Goal: Task Accomplishment & Management: Manage account settings

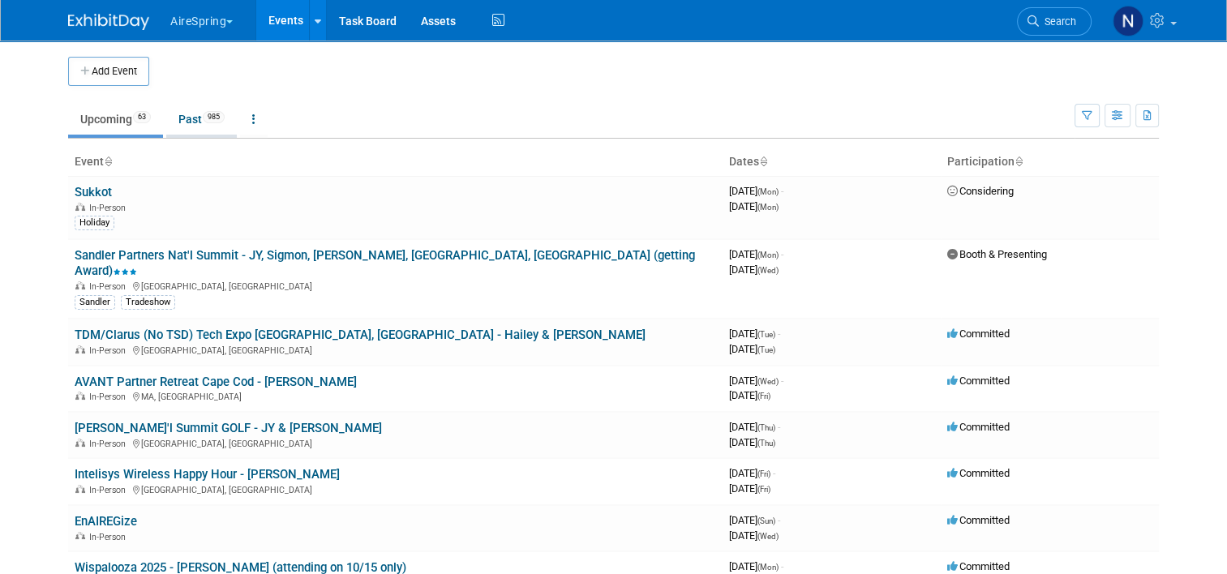
click at [204, 122] on span "985" at bounding box center [214, 117] width 22 height 12
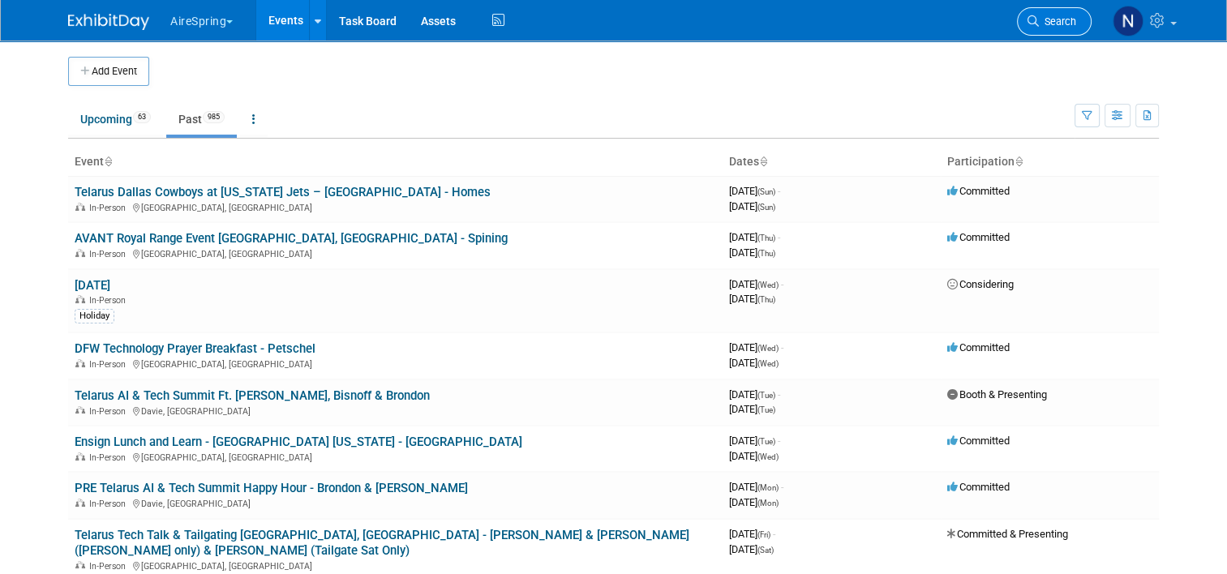
click at [1064, 16] on span "Search" at bounding box center [1057, 21] width 37 height 12
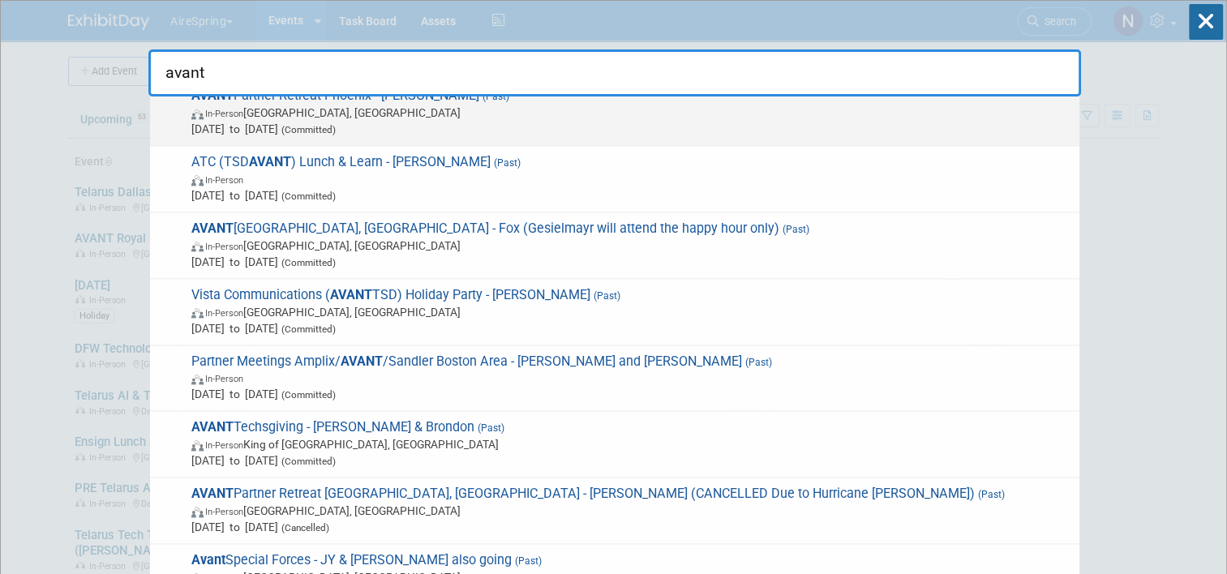
scroll to position [2190, 0]
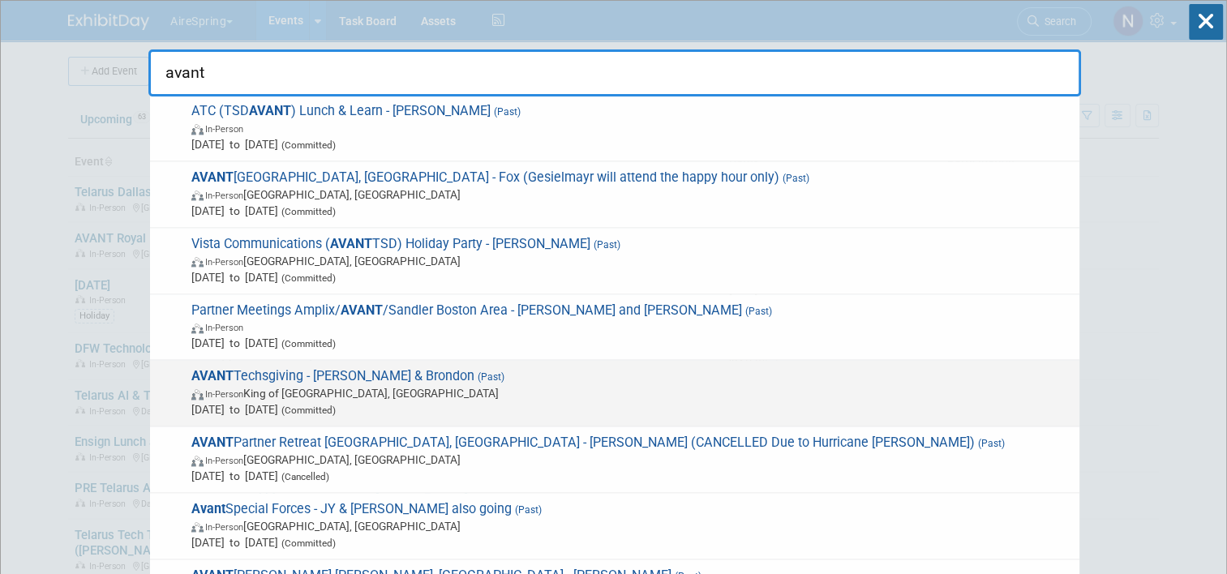
type input "avant"
click at [674, 385] on span "In-Person King of Prussia, PA" at bounding box center [631, 393] width 880 height 16
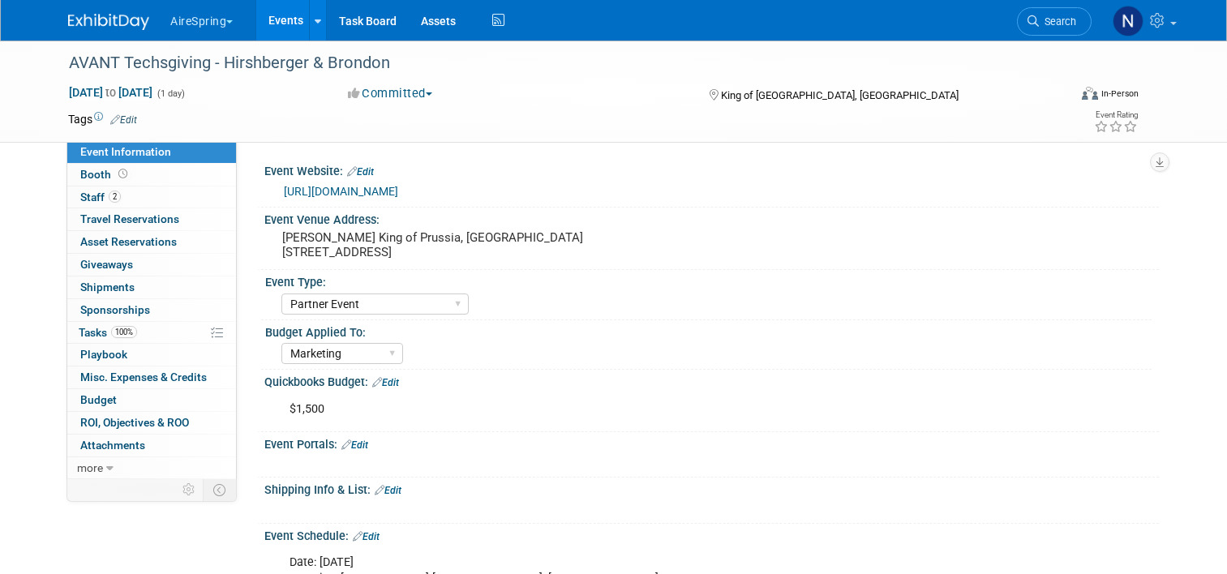
select select "Partner Event"
select select "Marketing"
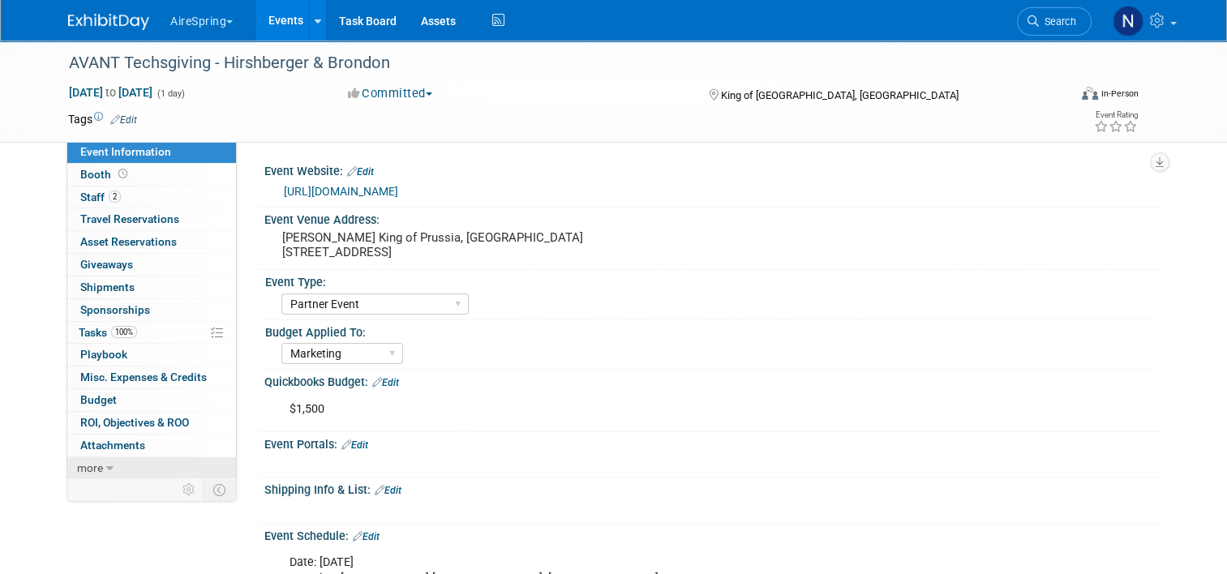
click at [106, 463] on icon at bounding box center [109, 468] width 7 height 11
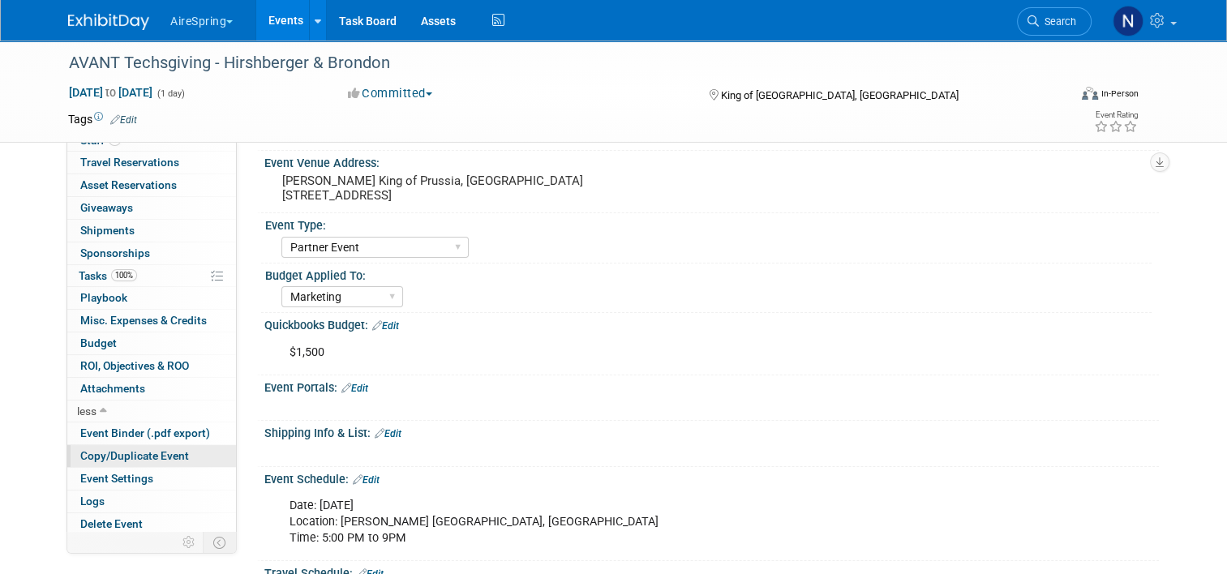
scroll to position [81, 0]
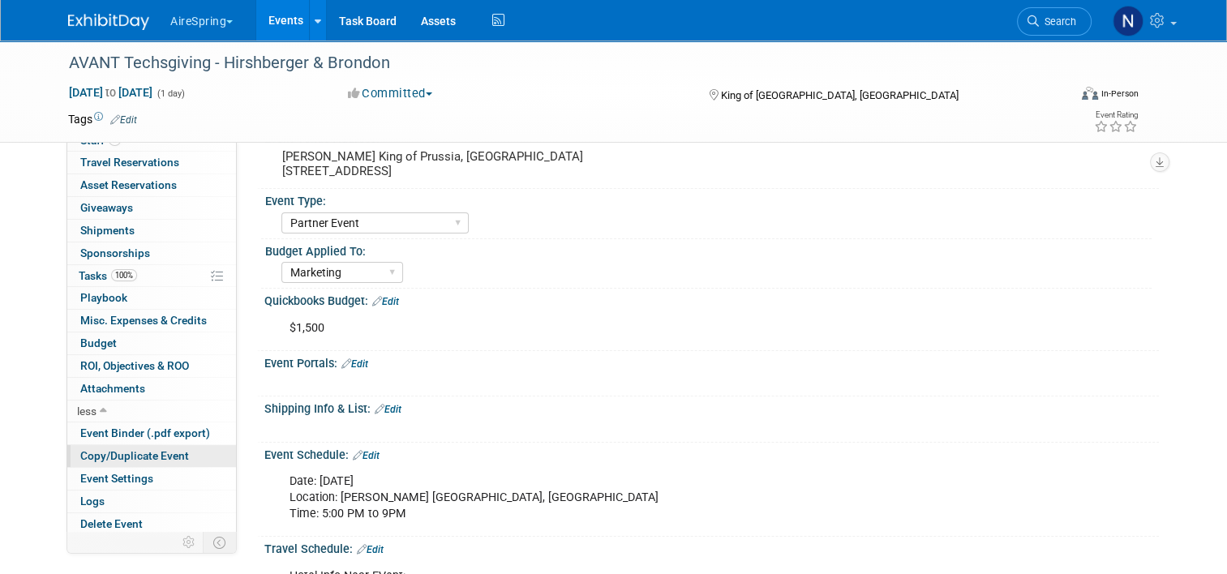
click at [117, 457] on span "Copy/Duplicate Event" at bounding box center [134, 455] width 109 height 13
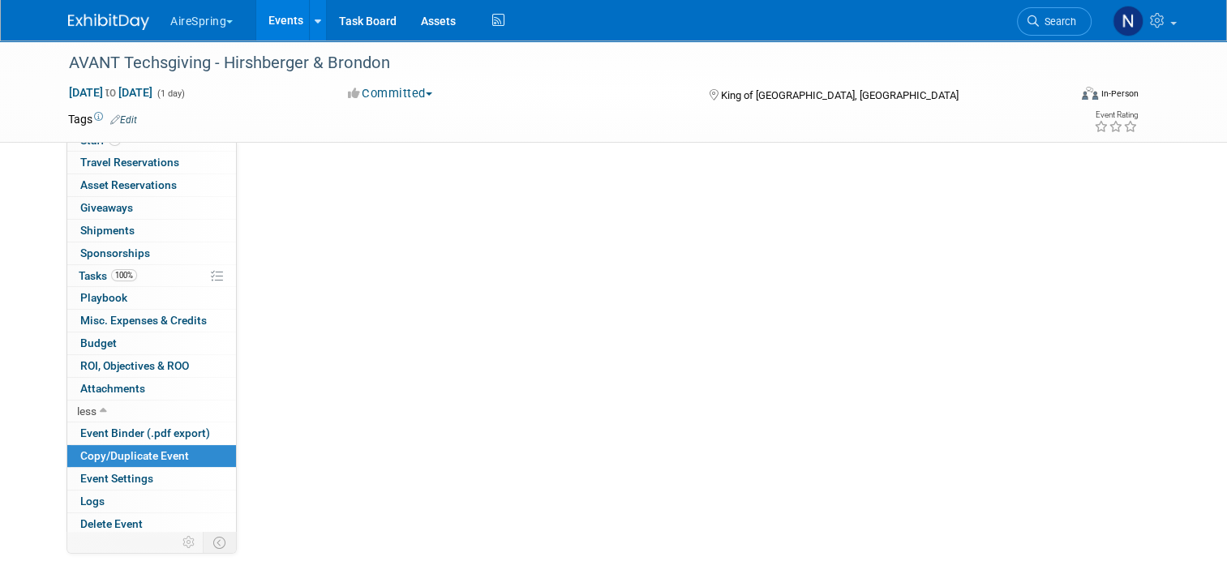
scroll to position [0, 0]
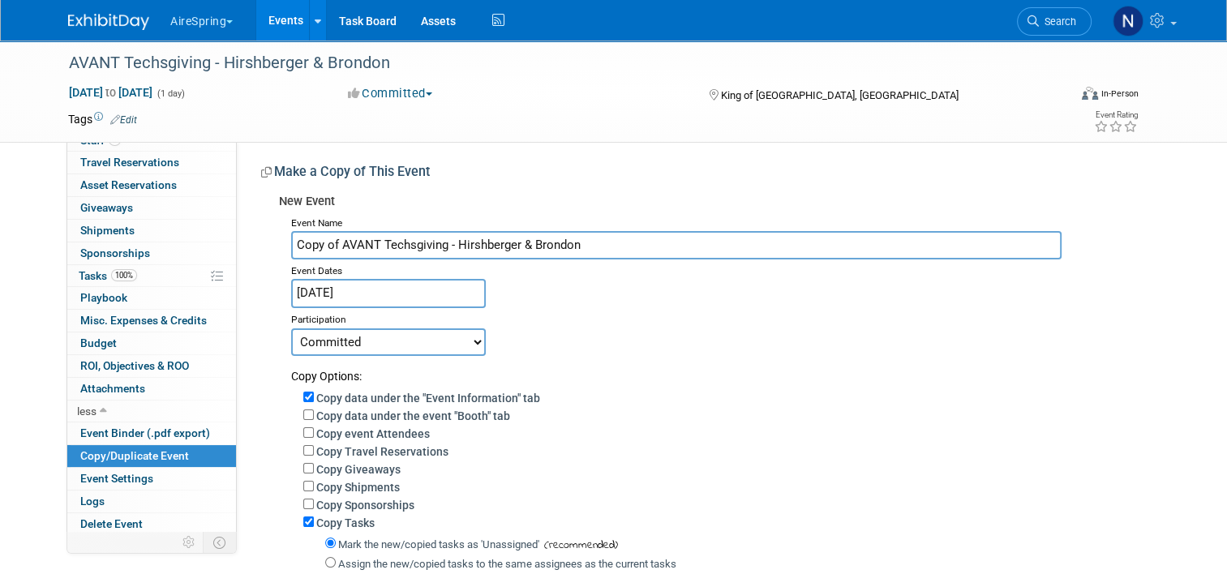
drag, startPoint x: 332, startPoint y: 247, endPoint x: 285, endPoint y: 246, distance: 47.0
click at [291, 246] on input "Copy of AVANT Techsgiving - Hirshberger & Brondon" at bounding box center [676, 245] width 770 height 28
type input "AVANT Techsgiving - Hirshberger & Brondon"
click at [341, 295] on body "AireSpring Choose Workspace: Airespring AireSpring Events Add Event Bulk Upload…" at bounding box center [613, 287] width 1227 height 574
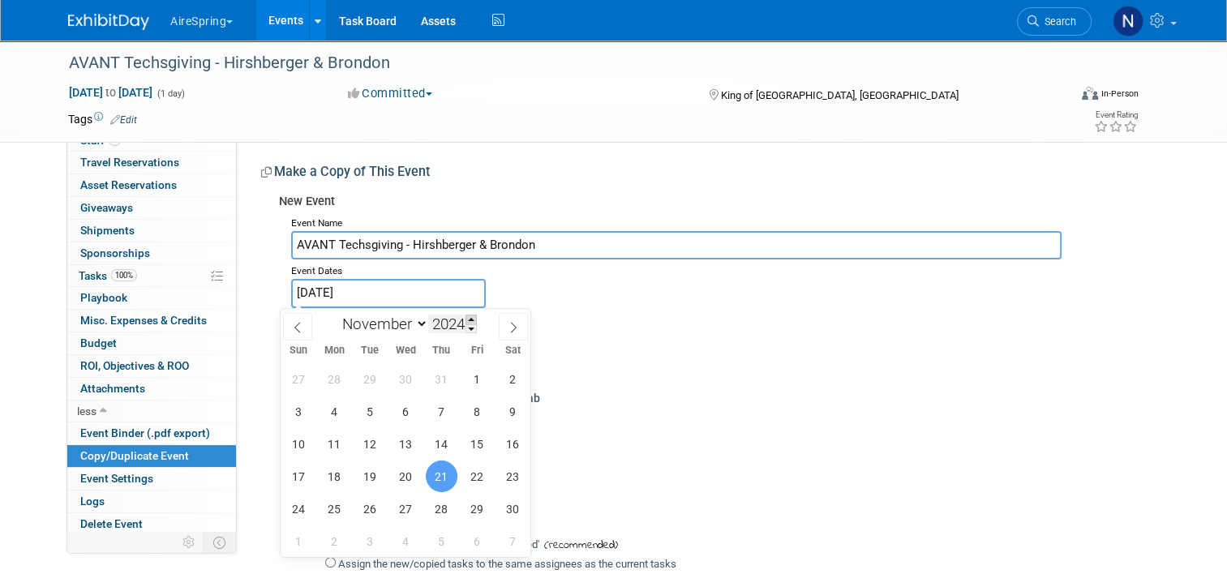
click at [474, 317] on span at bounding box center [470, 320] width 11 height 10
type input "2025"
click at [435, 476] on span "20" at bounding box center [442, 477] width 32 height 32
type input "Nov 20, 2025"
click at [436, 476] on span "20" at bounding box center [442, 477] width 32 height 32
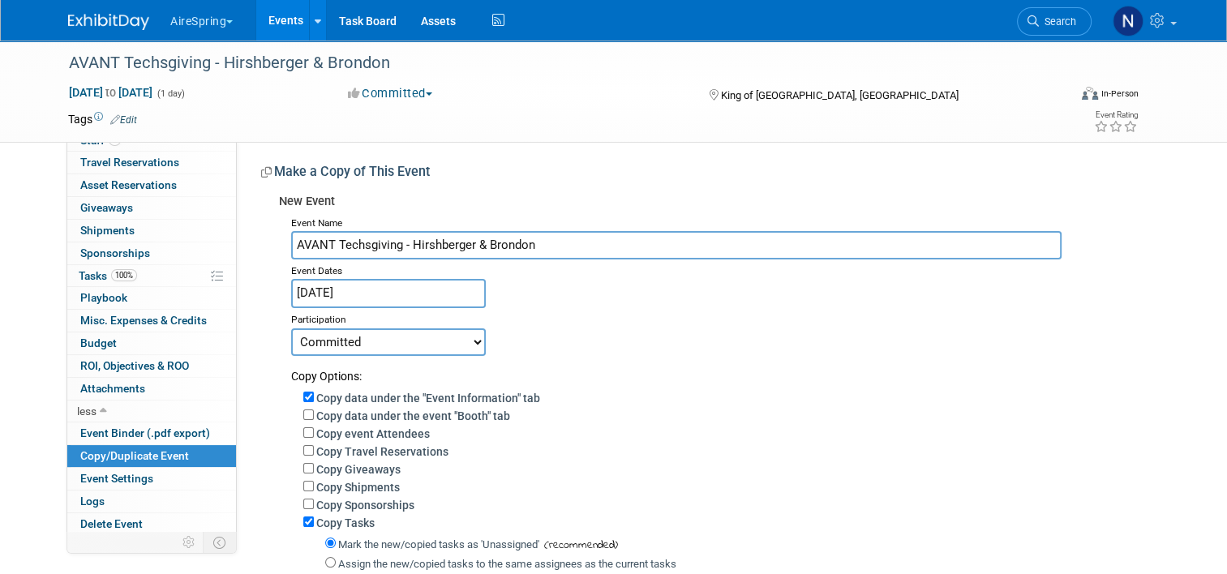
click at [487, 246] on input "AVANT Techsgiving - Hirshberger & Brondon" at bounding box center [676, 245] width 770 height 28
drag, startPoint x: 552, startPoint y: 242, endPoint x: 404, endPoint y: 246, distance: 148.4
click at [401, 243] on input "AVANT Techsgiving - Hirshberger & Brondon" at bounding box center [676, 245] width 770 height 28
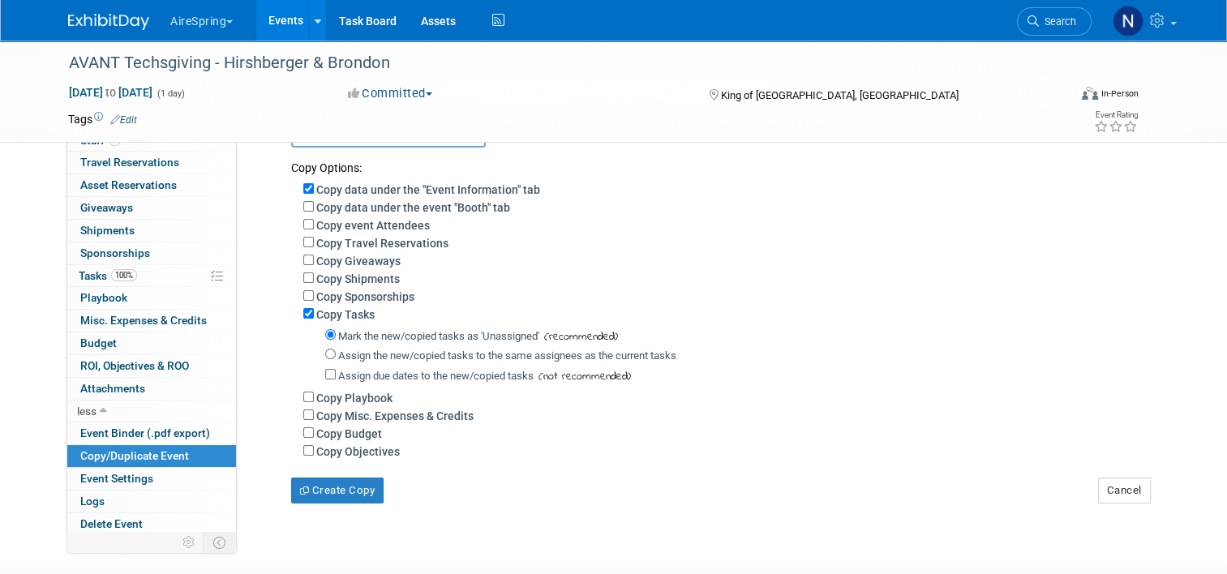
scroll to position [311, 0]
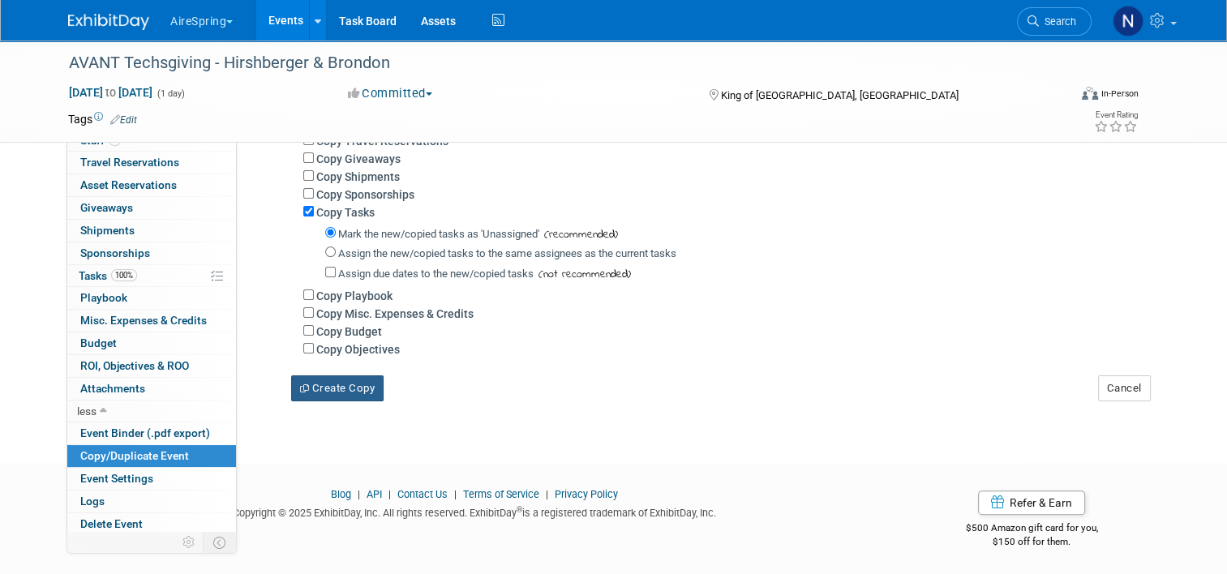
type input "AVANT Techsgiving -"
click at [347, 382] on button "Create Copy" at bounding box center [337, 388] width 92 height 26
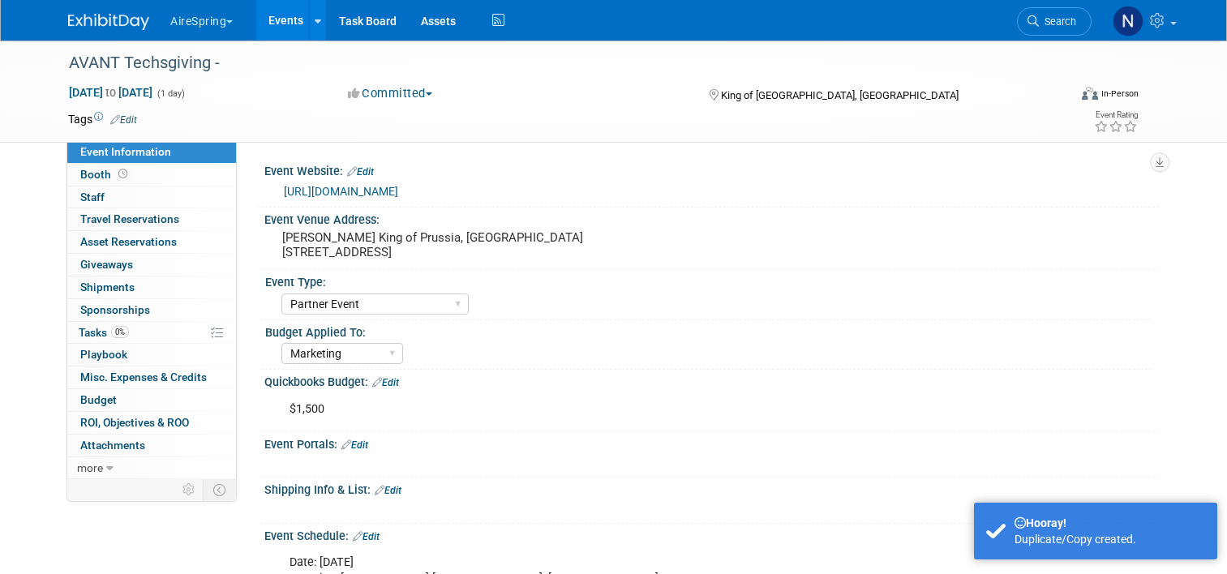
select select "Partner Event"
select select "Marketing"
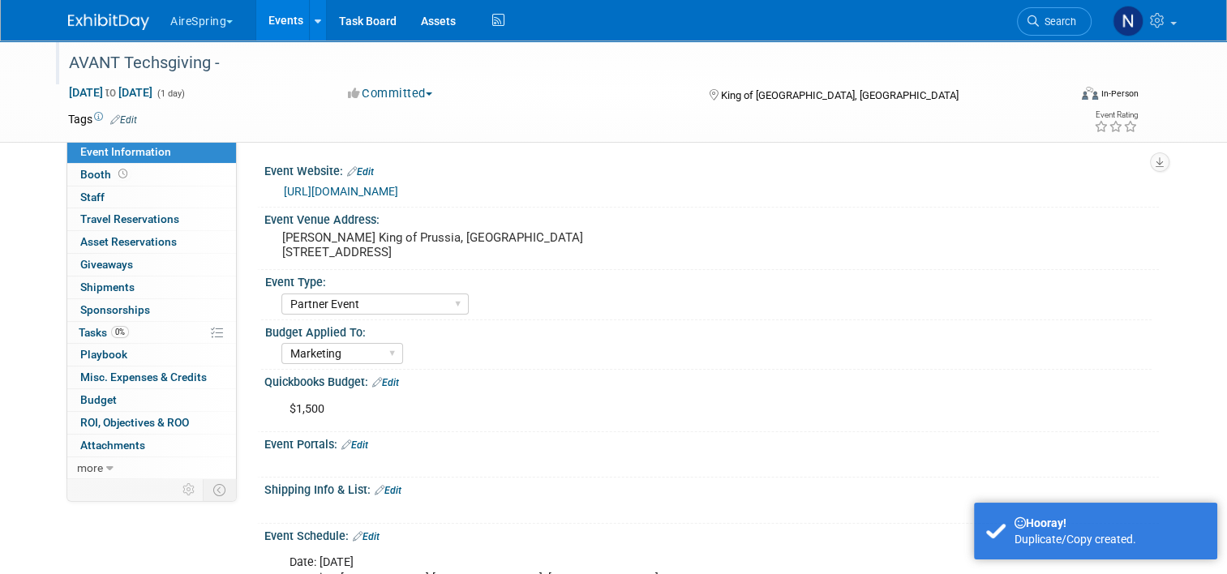
click at [409, 79] on div "AVANT Techsgiving -" at bounding box center [558, 63] width 1004 height 44
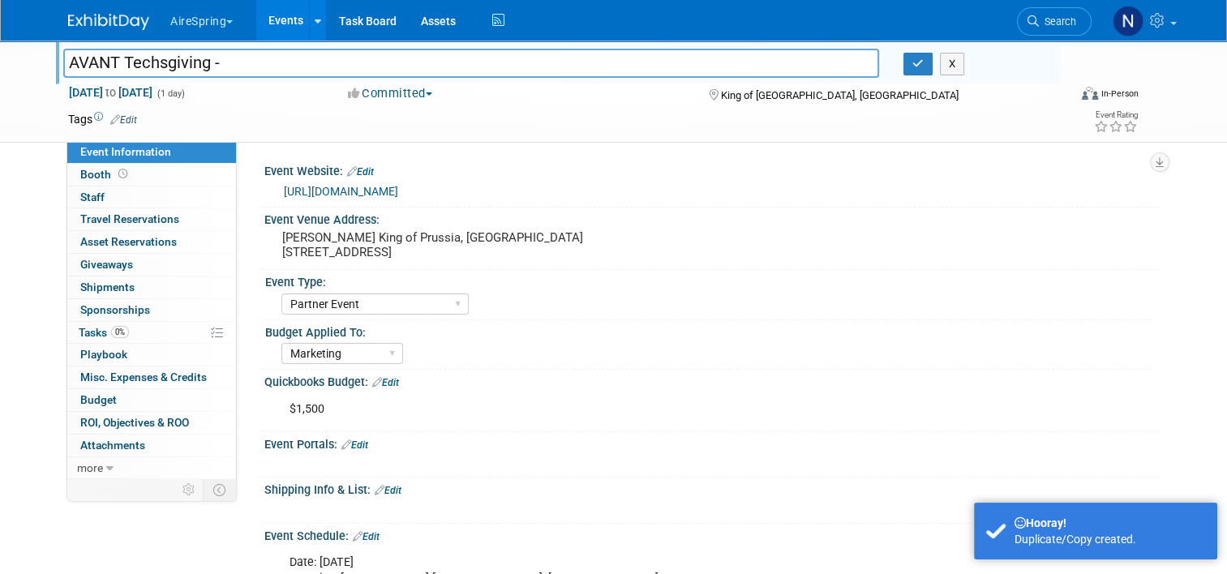
click at [409, 93] on button "Committed" at bounding box center [390, 93] width 97 height 17
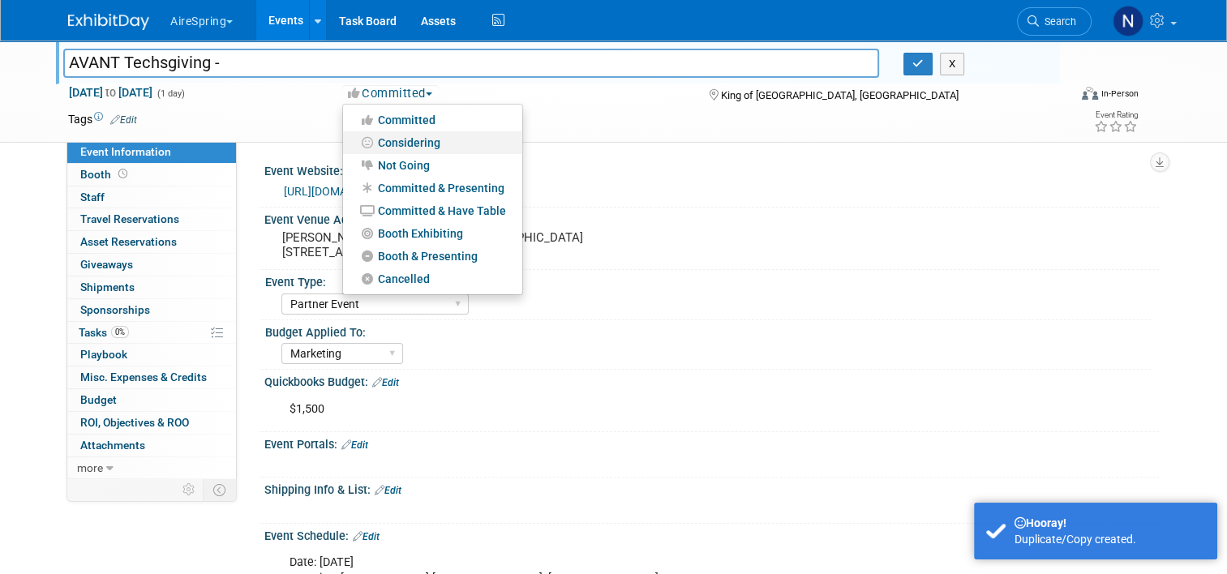
click at [418, 135] on link "Considering" at bounding box center [432, 142] width 179 height 23
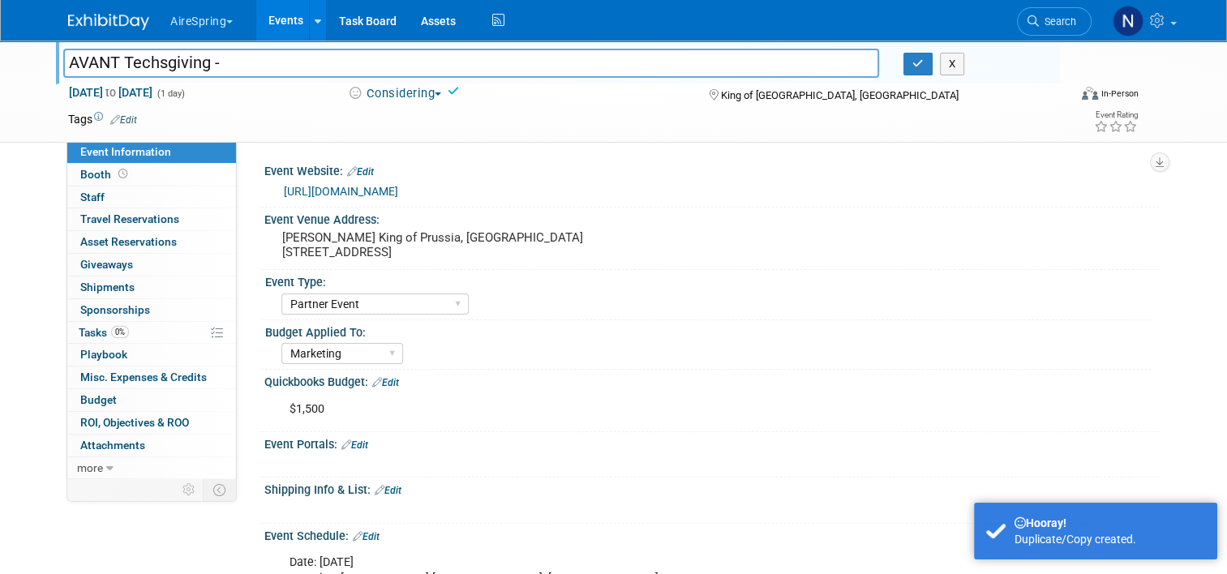
click at [354, 169] on link "Edit" at bounding box center [360, 171] width 27 height 11
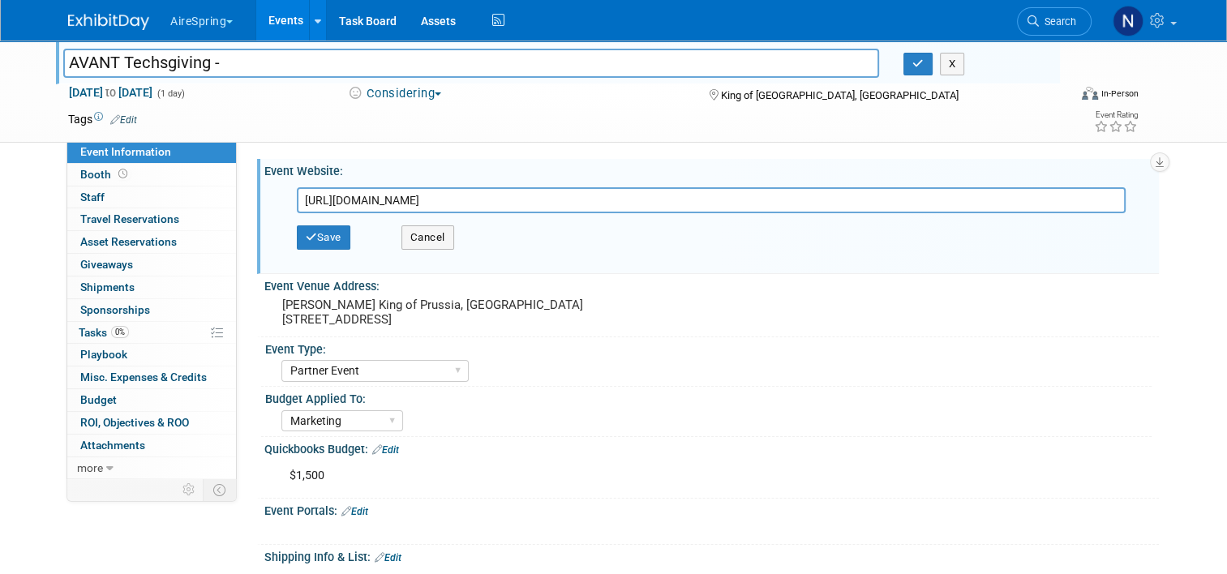
drag, startPoint x: 879, startPoint y: 198, endPoint x: 307, endPoint y: 137, distance: 575.8
type input "h"
click at [315, 239] on button "Save" at bounding box center [324, 237] width 54 height 24
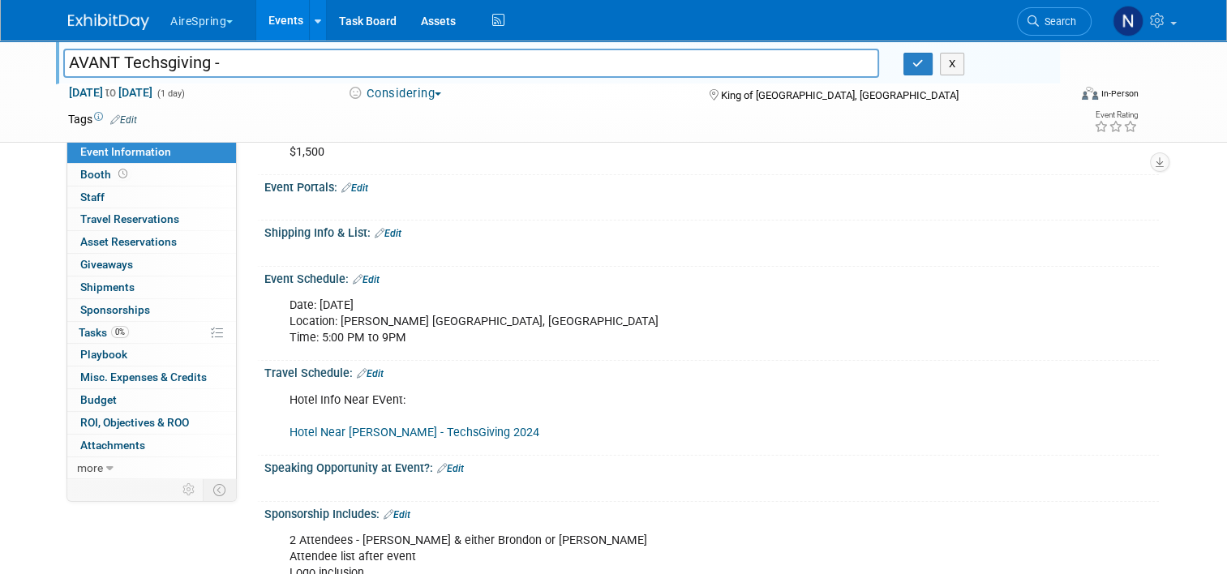
scroll to position [162, 0]
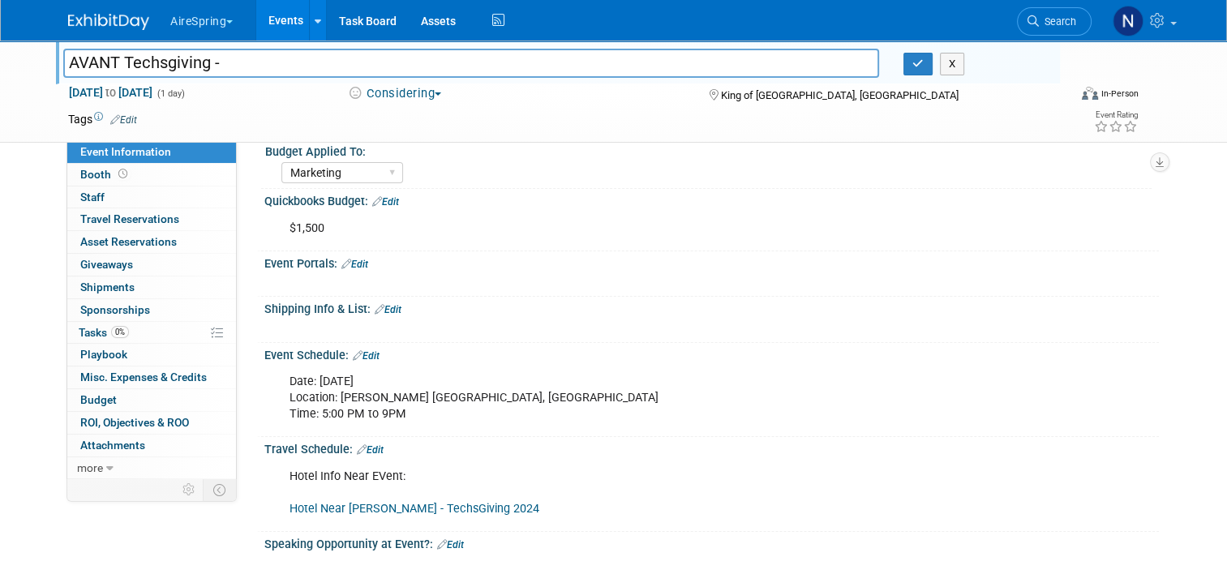
click at [388, 201] on link "Edit" at bounding box center [385, 201] width 27 height 11
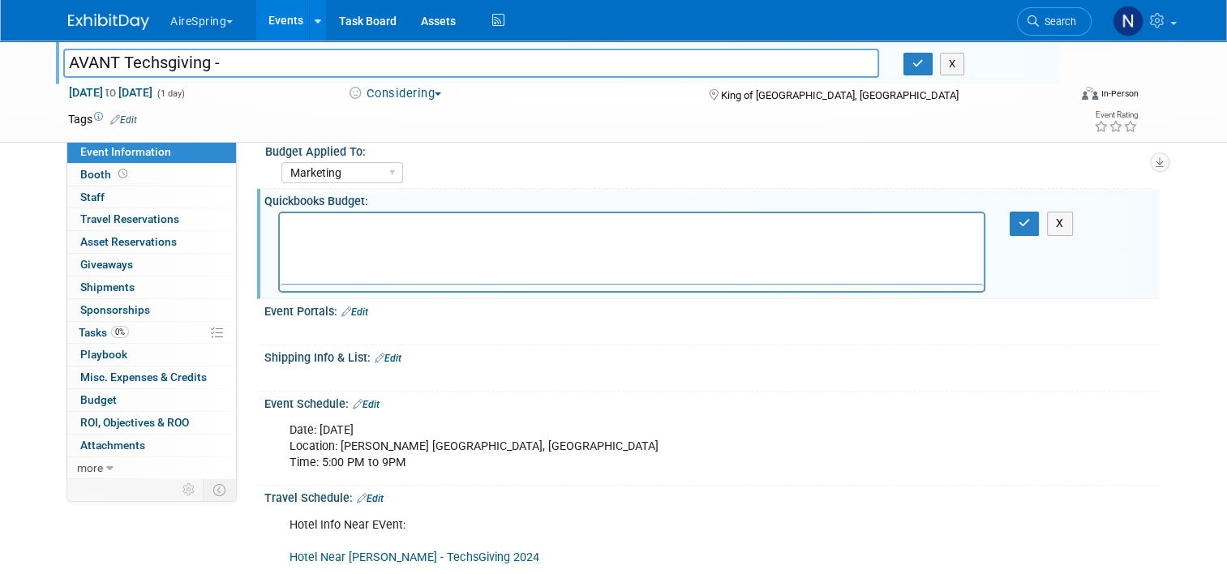
scroll to position [0, 0]
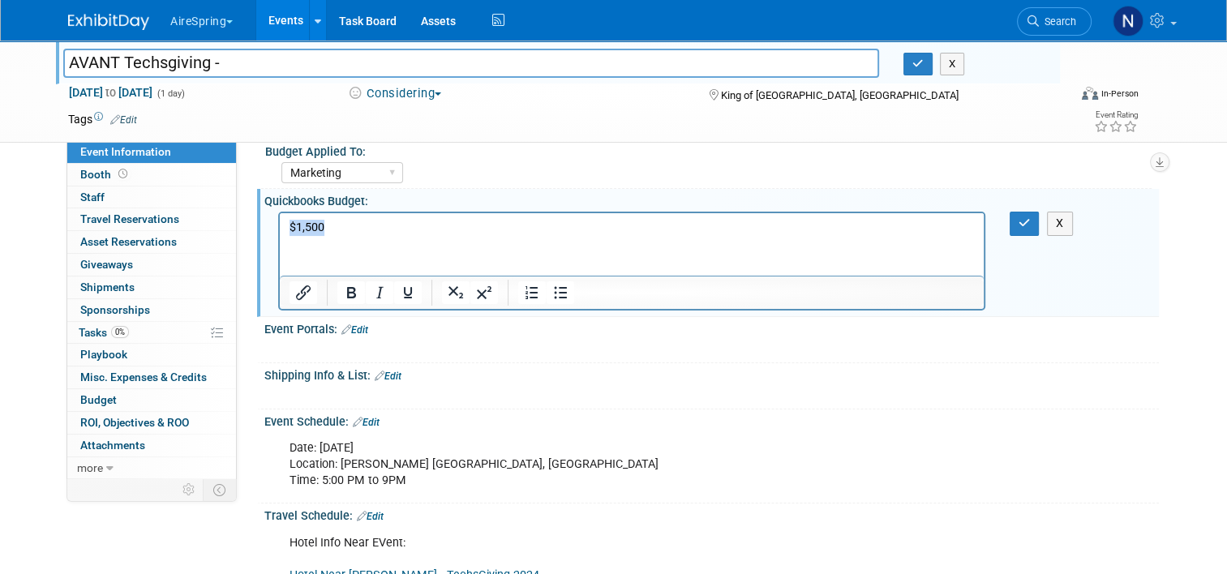
drag, startPoint x: 332, startPoint y: 229, endPoint x: 285, endPoint y: 214, distance: 49.2
click at [285, 219] on html "$1,500" at bounding box center [632, 224] width 704 height 23
click at [1022, 221] on button "button" at bounding box center [1025, 224] width 30 height 24
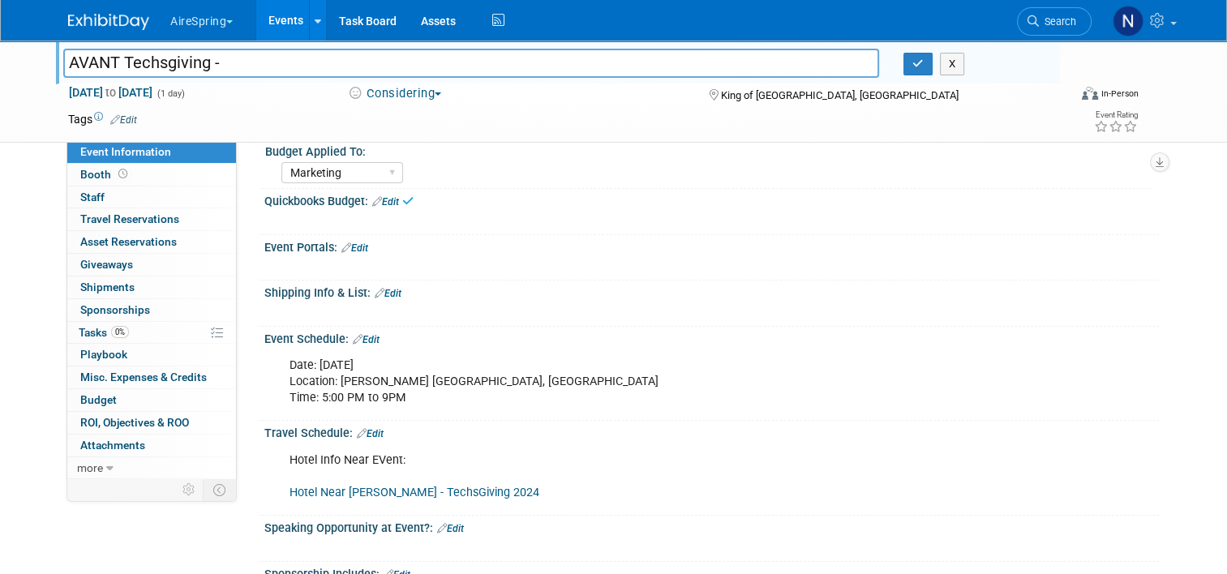
click at [367, 334] on link "Edit" at bounding box center [366, 339] width 27 height 11
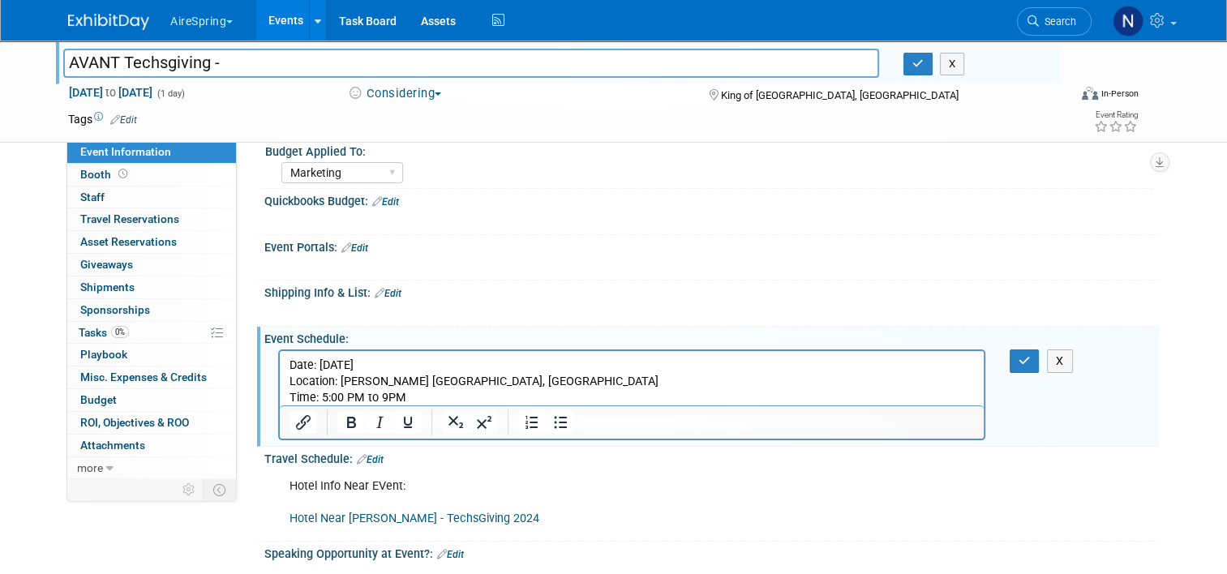
click at [440, 367] on p "Date: Thursday, November 21, 2024 Location: Davio’s King of Prussia, PA Time: 5…" at bounding box center [632, 382] width 685 height 49
click at [477, 369] on p "Date: Thursday, November 20, 2024 Location: Davio’s King of Prussia, PA Time: 5…" at bounding box center [632, 382] width 685 height 49
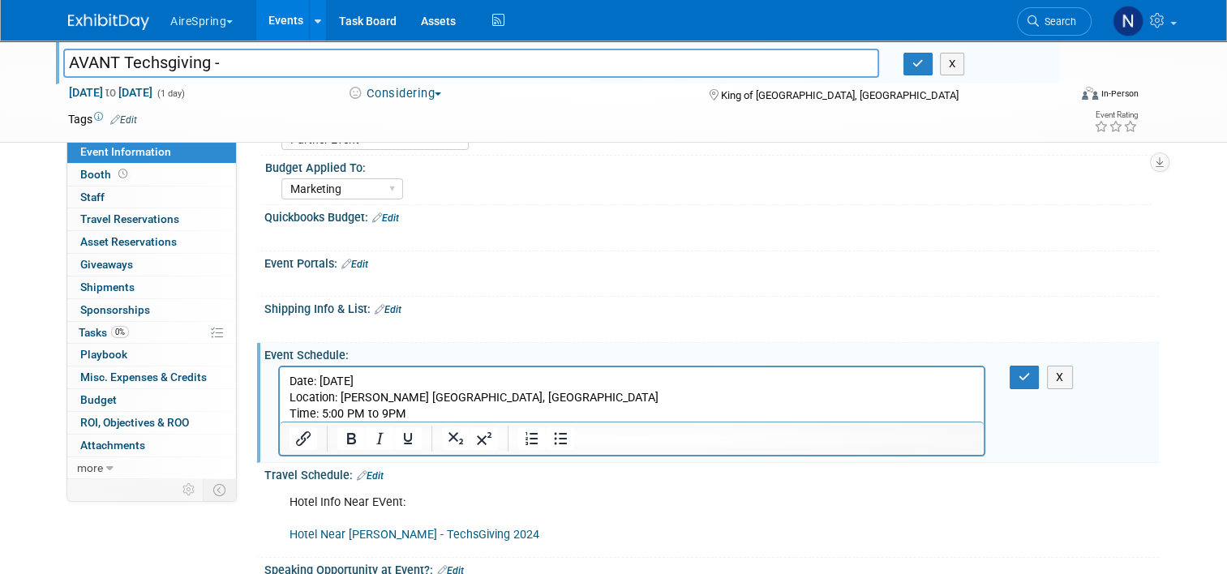
scroll to position [162, 0]
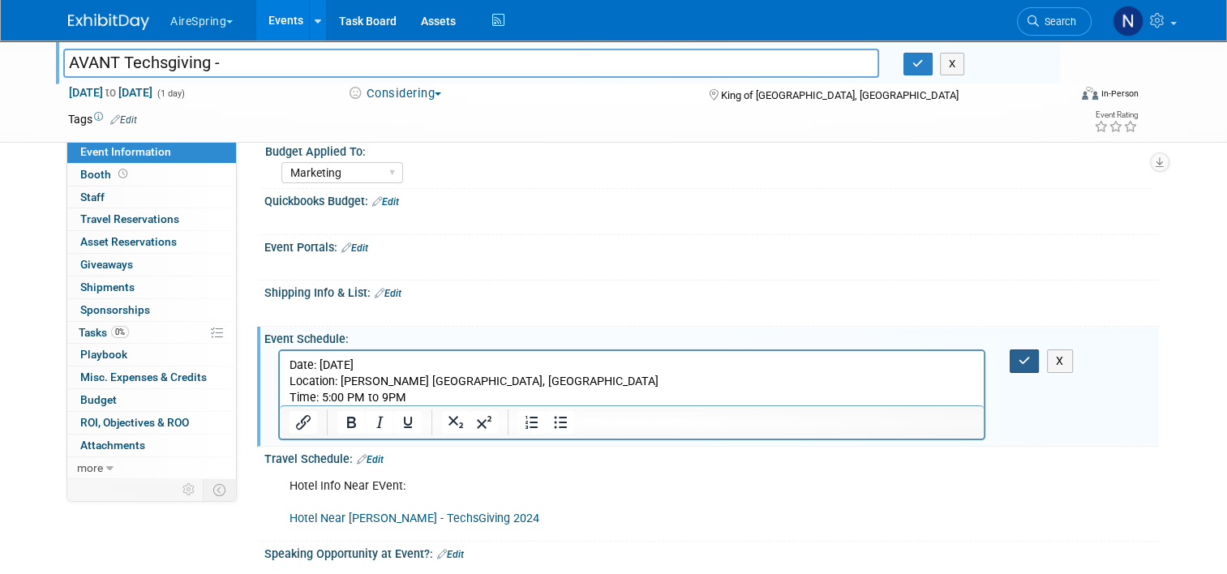
drag, startPoint x: 1009, startPoint y: 351, endPoint x: 1020, endPoint y: 357, distance: 12.7
click at [1010, 351] on div "X" at bounding box center [1033, 362] width 72 height 24
click at [1023, 360] on button "button" at bounding box center [1025, 362] width 30 height 24
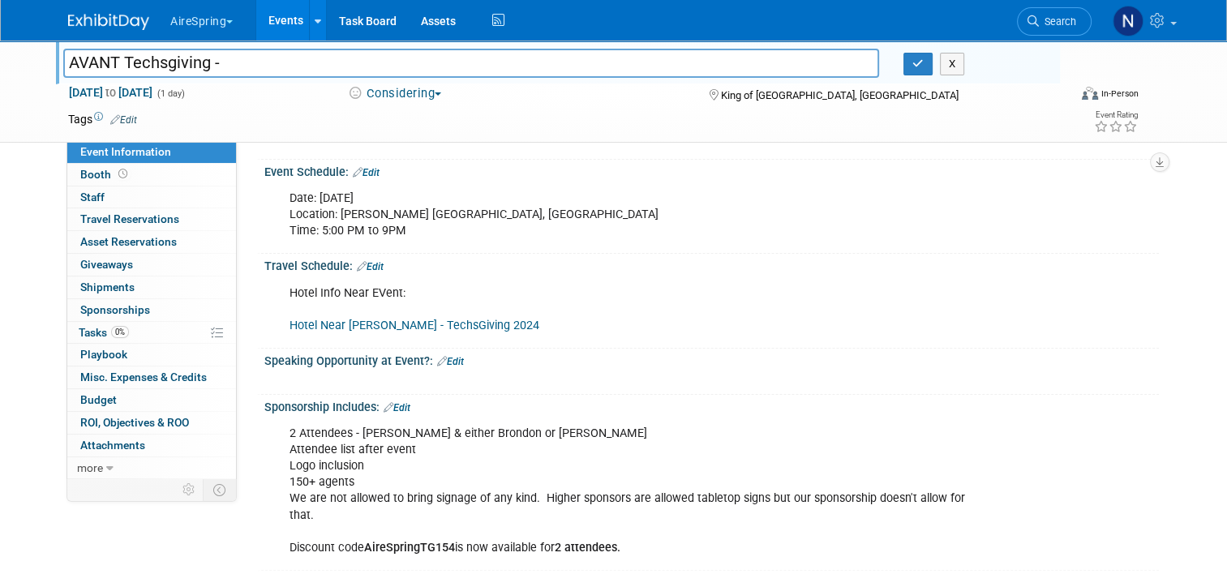
scroll to position [324, 0]
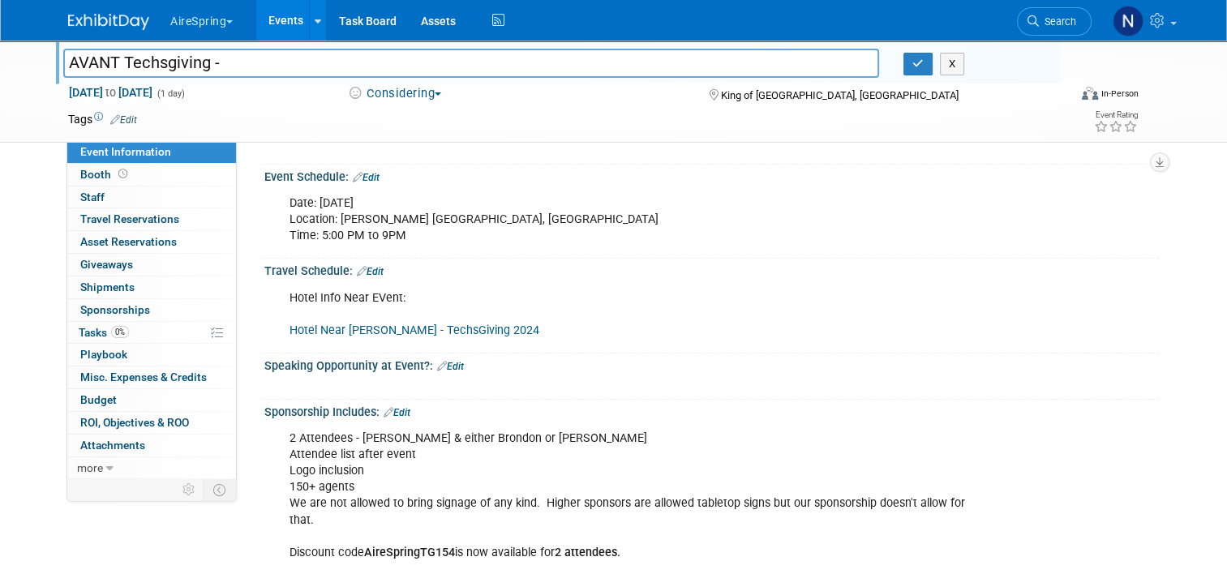
click at [383, 266] on div "Travel Schedule: Edit" at bounding box center [711, 269] width 894 height 21
click at [363, 266] on link "Edit" at bounding box center [370, 271] width 27 height 11
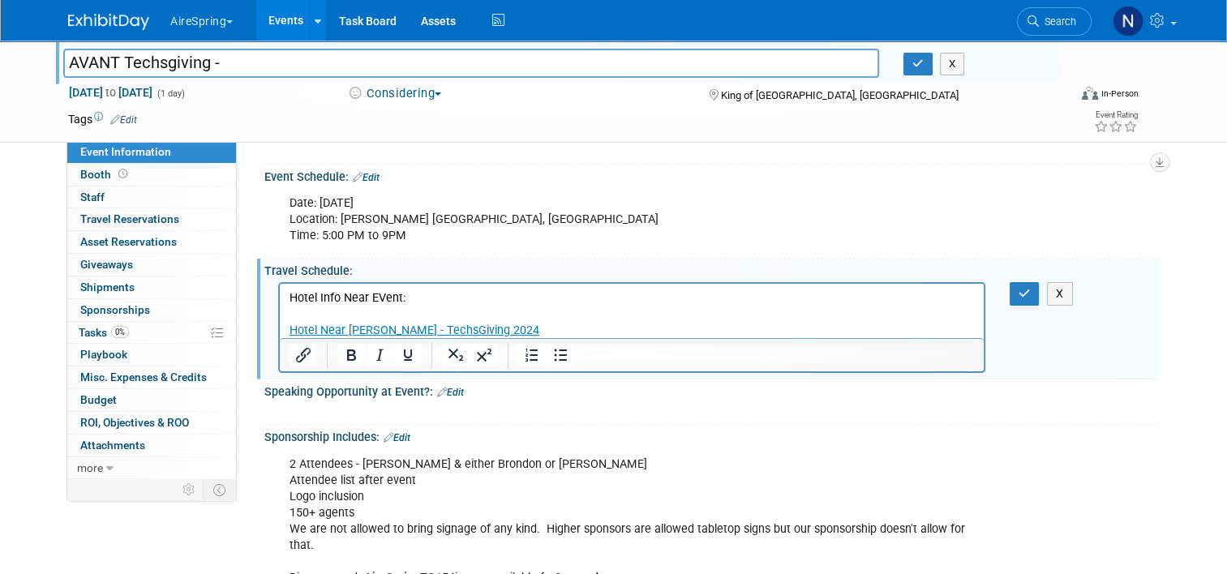
scroll to position [0, 0]
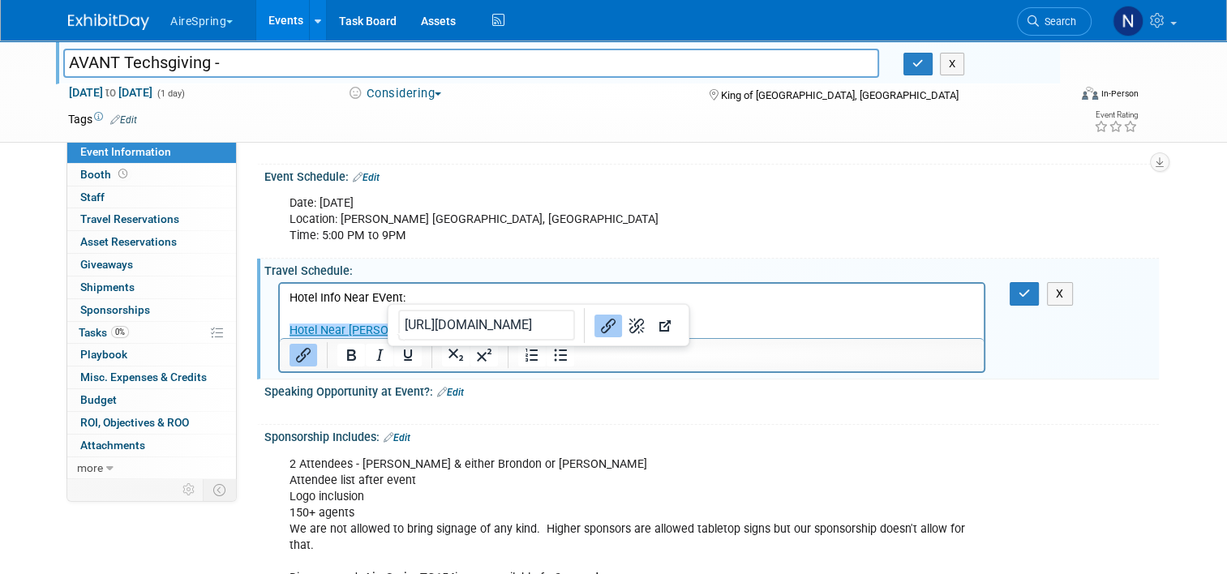
click at [401, 332] on link "Hotel Near Davio's - TechsGiving 2024" at bounding box center [415, 330] width 250 height 14
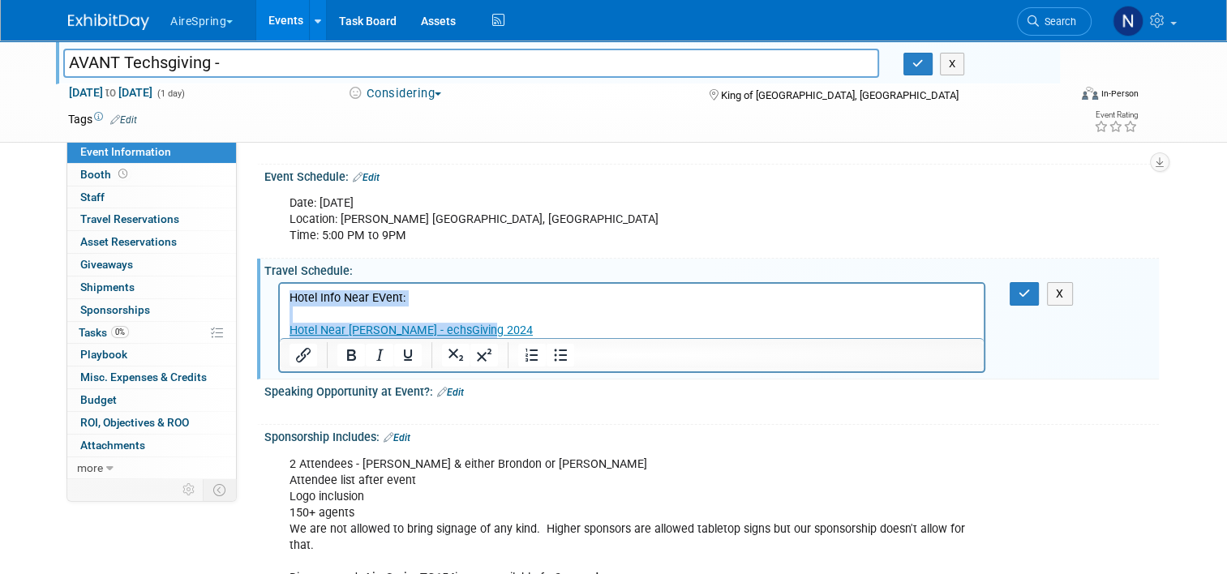
drag, startPoint x: 483, startPoint y: 331, endPoint x: 247, endPoint y: 250, distance: 249.5
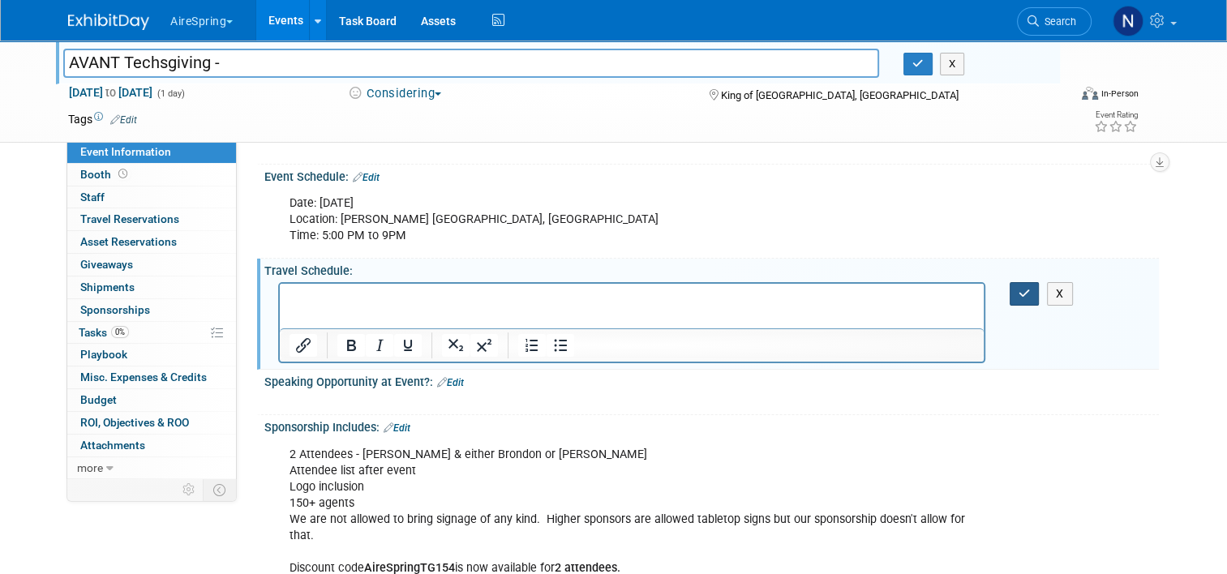
click at [1038, 290] on button "button" at bounding box center [1025, 294] width 30 height 24
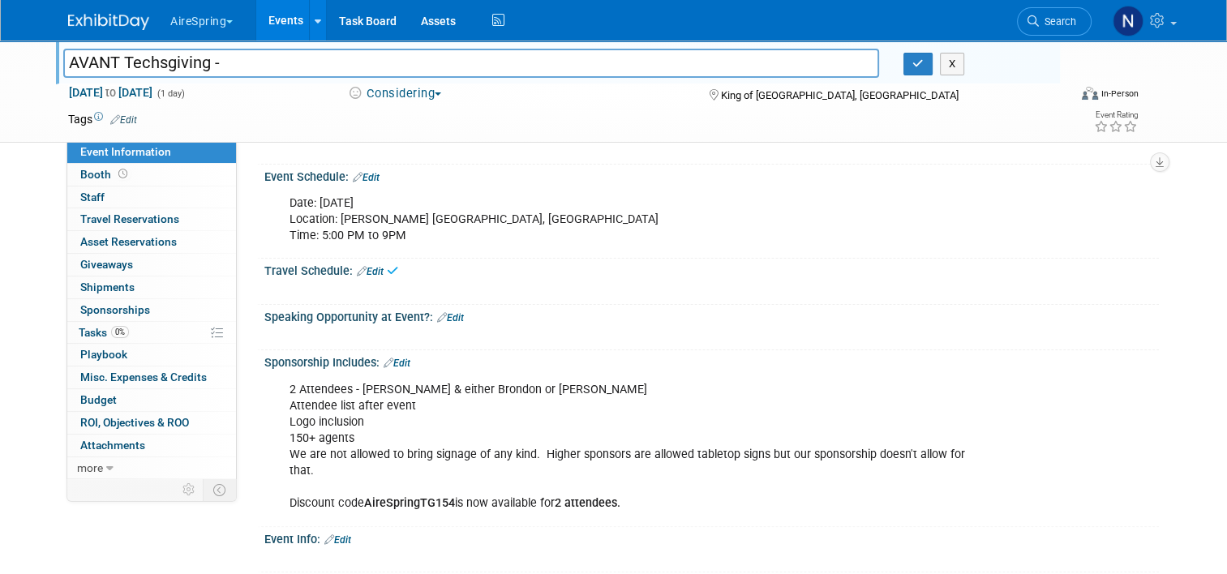
click at [400, 358] on link "Edit" at bounding box center [397, 363] width 27 height 11
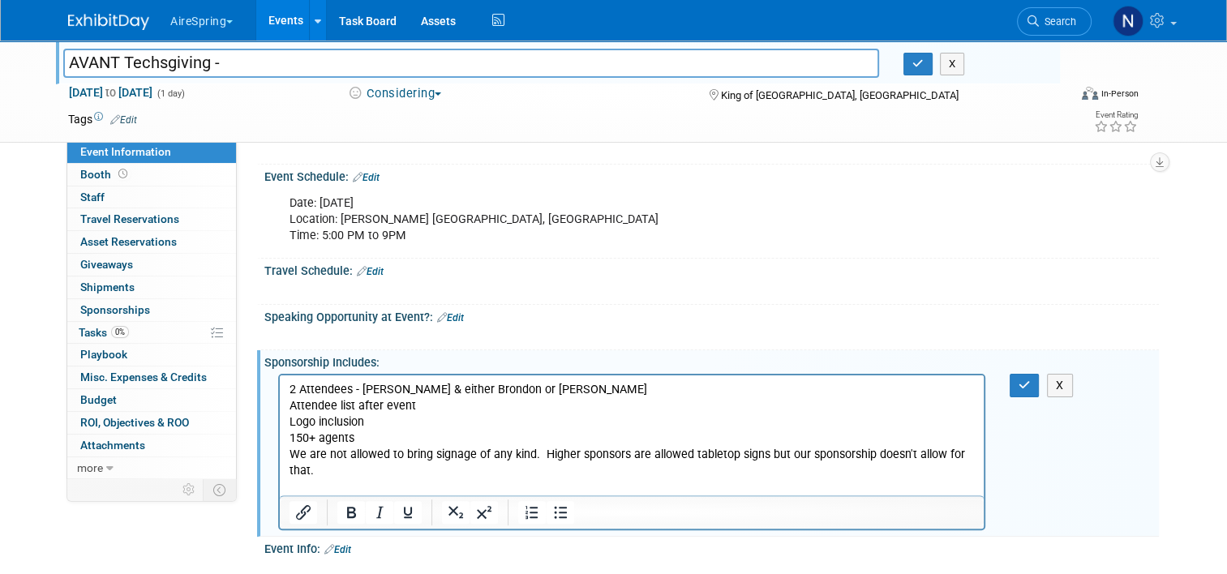
click at [422, 409] on p "2 Attendees - Hirshberger & either Brondon or Beavers Attendee list after event…" at bounding box center [632, 446] width 685 height 131
click at [365, 421] on p "2 Attendees - Hirshberger & either Brondon or Beavers Attendee list after event…" at bounding box center [632, 446] width 685 height 131
click at [365, 435] on p "2 Attendees - Hirshberger & either Brondon or Beavers Attendee list after event…" at bounding box center [632, 446] width 685 height 131
drag, startPoint x: 644, startPoint y: 483, endPoint x: 278, endPoint y: 481, distance: 365.7
click at [280, 481] on html "2 Attendees - Hirshberger & either Brondon or Beavers Attendee list after event…" at bounding box center [632, 443] width 704 height 137
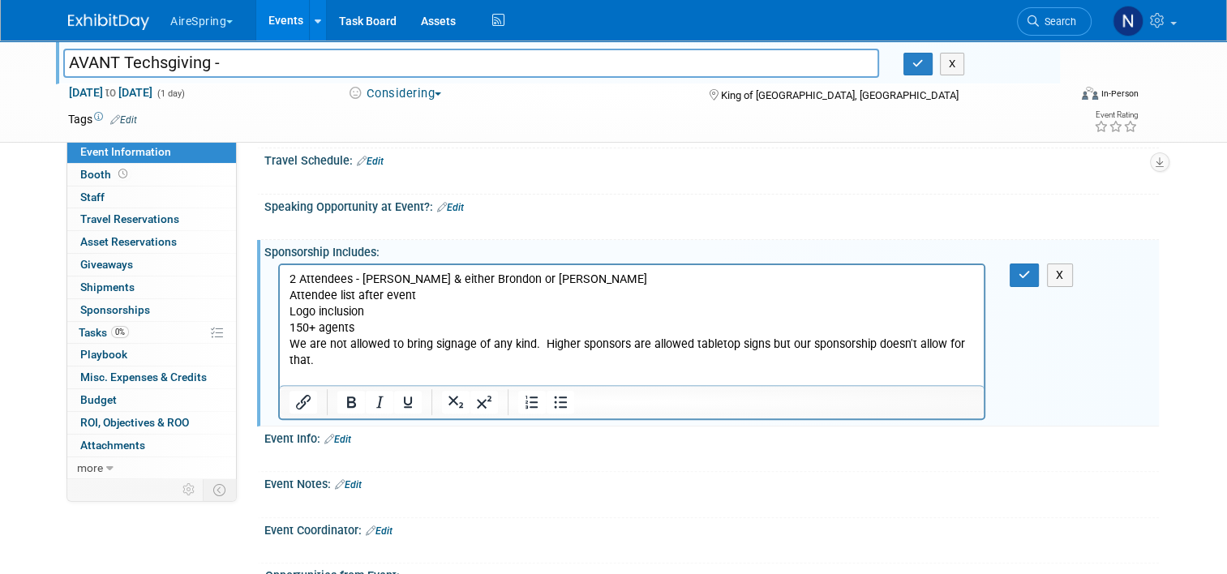
scroll to position [568, 0]
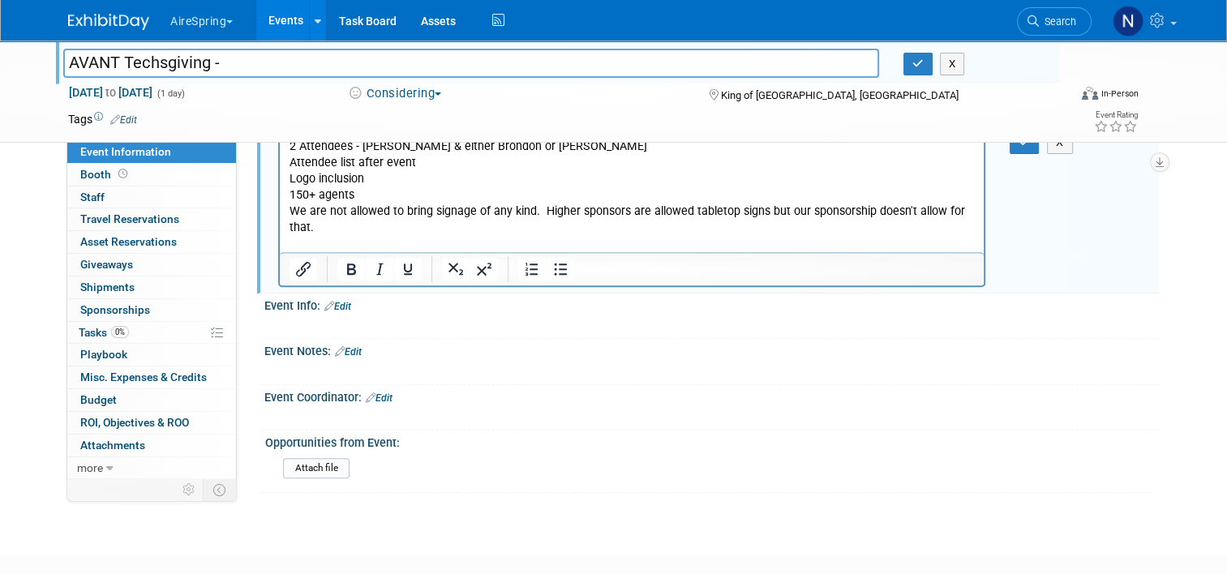
click at [1036, 150] on div "2 Attendees - Hirshberger & either Brondon or Beavers Attendee list after event…" at bounding box center [711, 208] width 894 height 162
click at [1036, 146] on button "button" at bounding box center [1025, 143] width 30 height 24
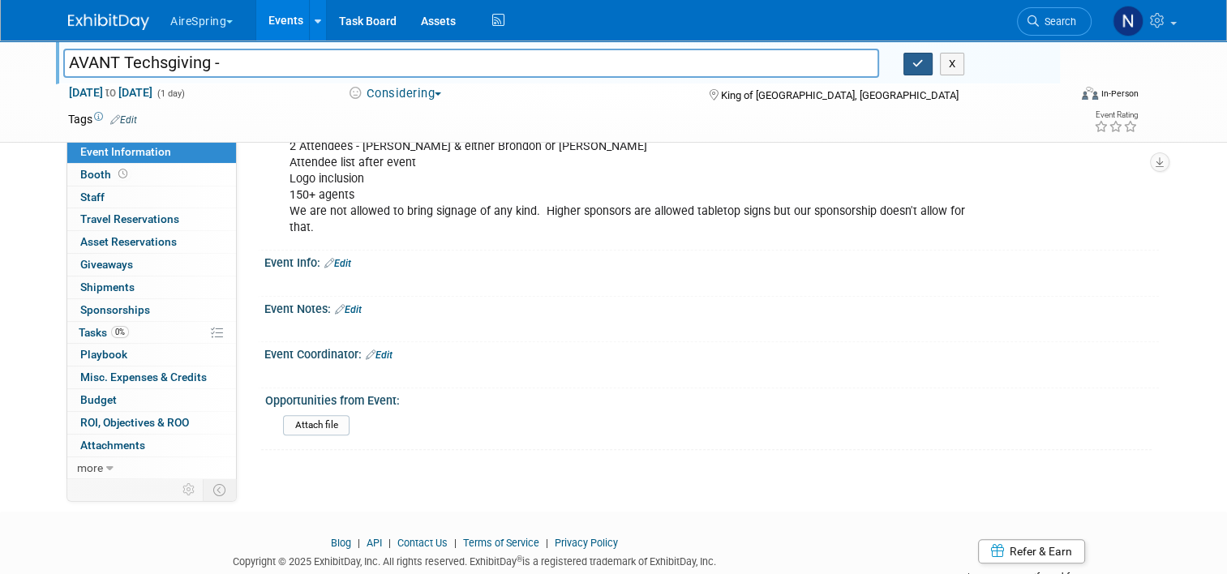
click at [915, 63] on button "button" at bounding box center [917, 64] width 29 height 23
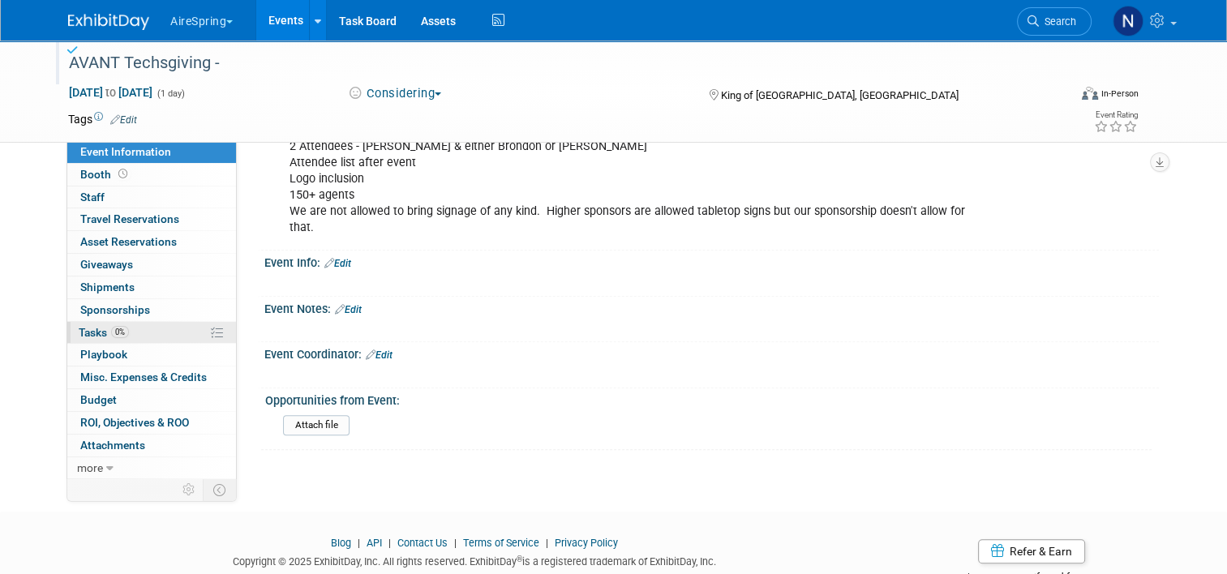
click at [128, 341] on link "0% Tasks 0%" at bounding box center [151, 333] width 169 height 22
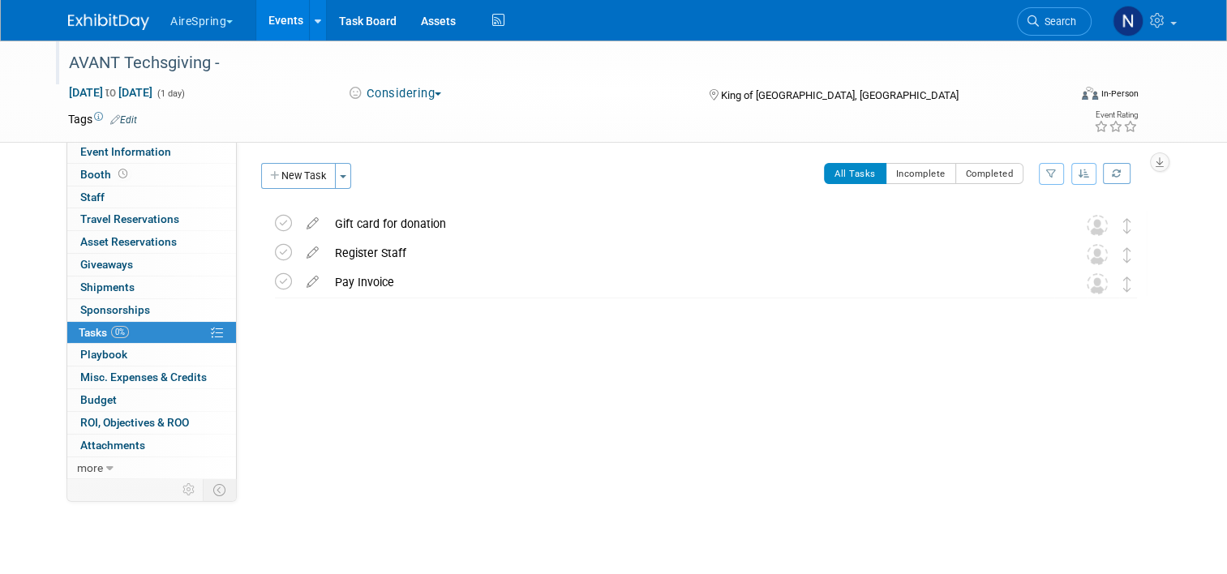
click at [276, 18] on link "Events" at bounding box center [285, 20] width 59 height 41
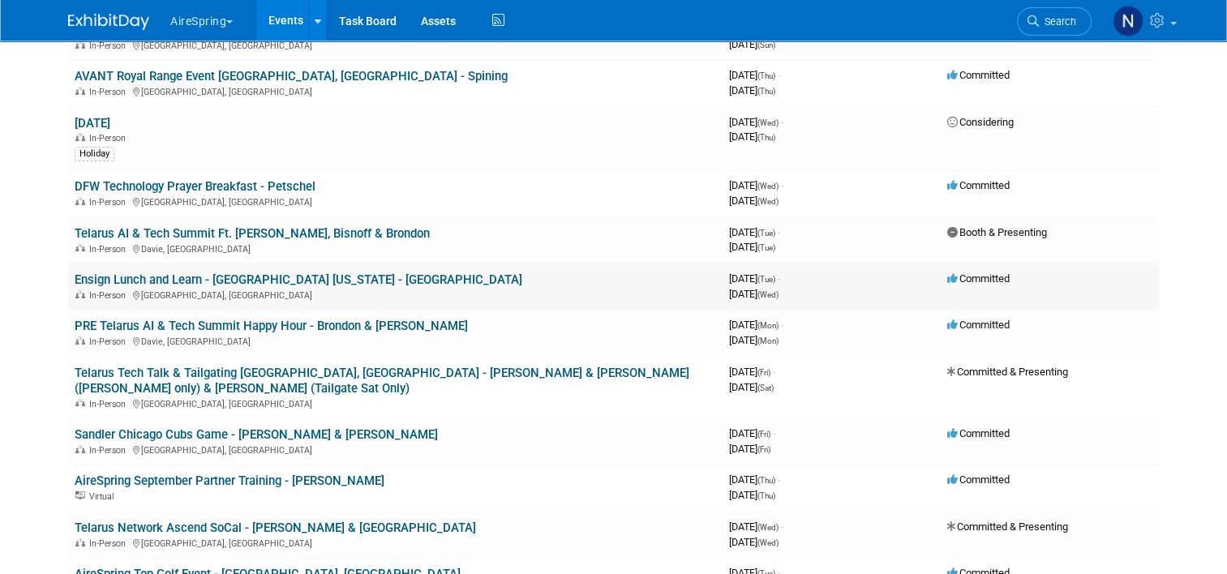
scroll to position [243, 0]
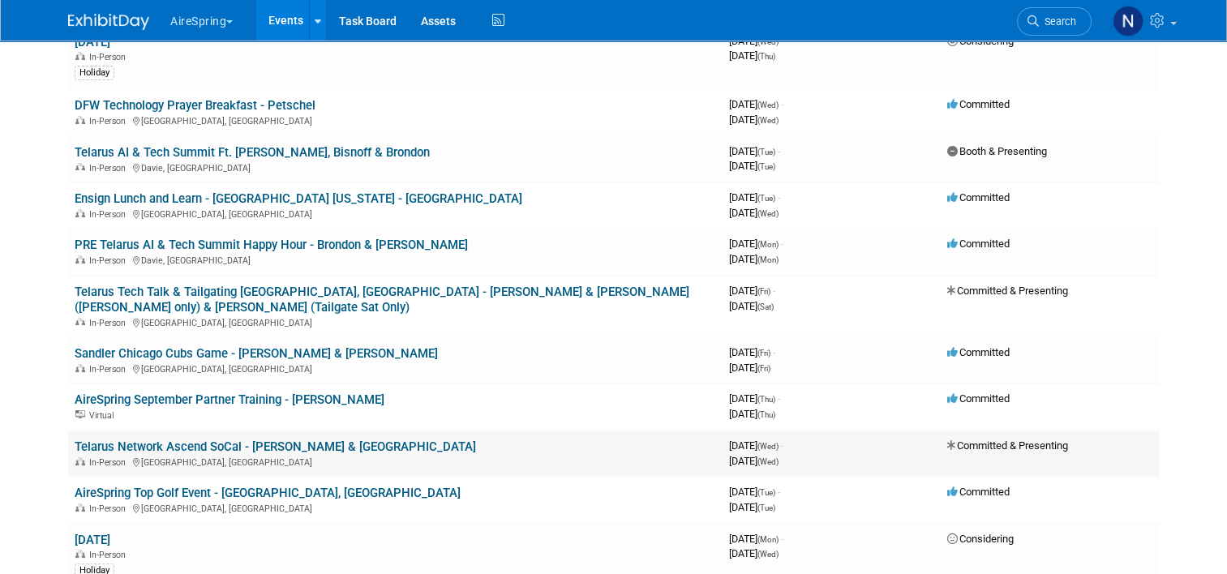
click at [213, 440] on link "Telarus Network Ascend SoCal - [PERSON_NAME] & [GEOGRAPHIC_DATA]" at bounding box center [275, 447] width 401 height 15
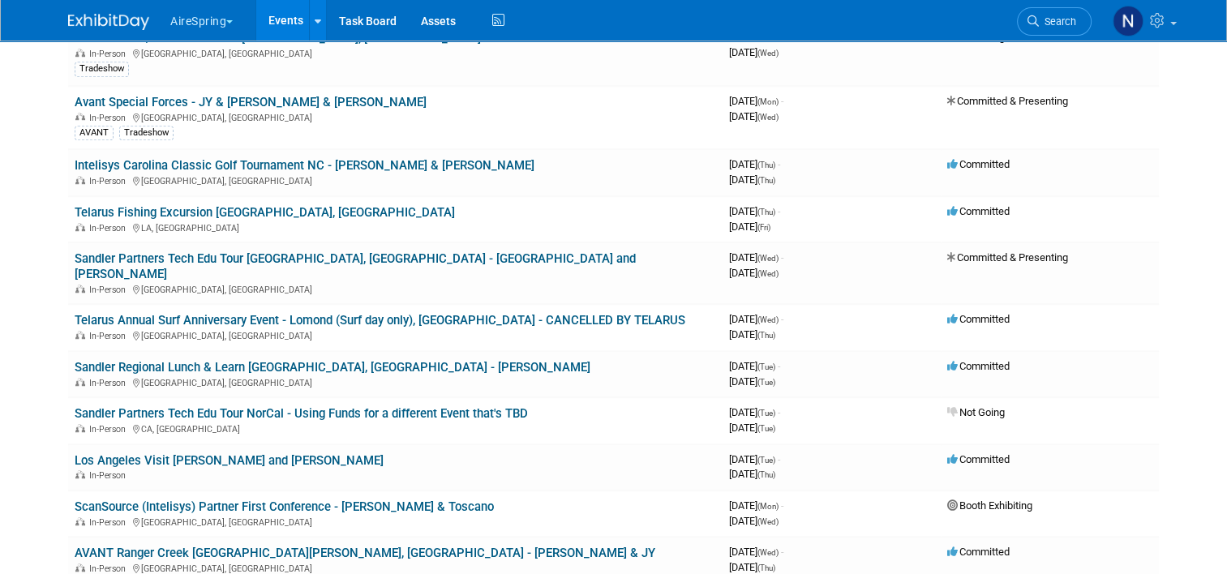
scroll to position [1135, 0]
click at [282, 359] on link "Sandler Regional Lunch & Learn [GEOGRAPHIC_DATA], [GEOGRAPHIC_DATA] - [PERSON_N…" at bounding box center [333, 366] width 516 height 15
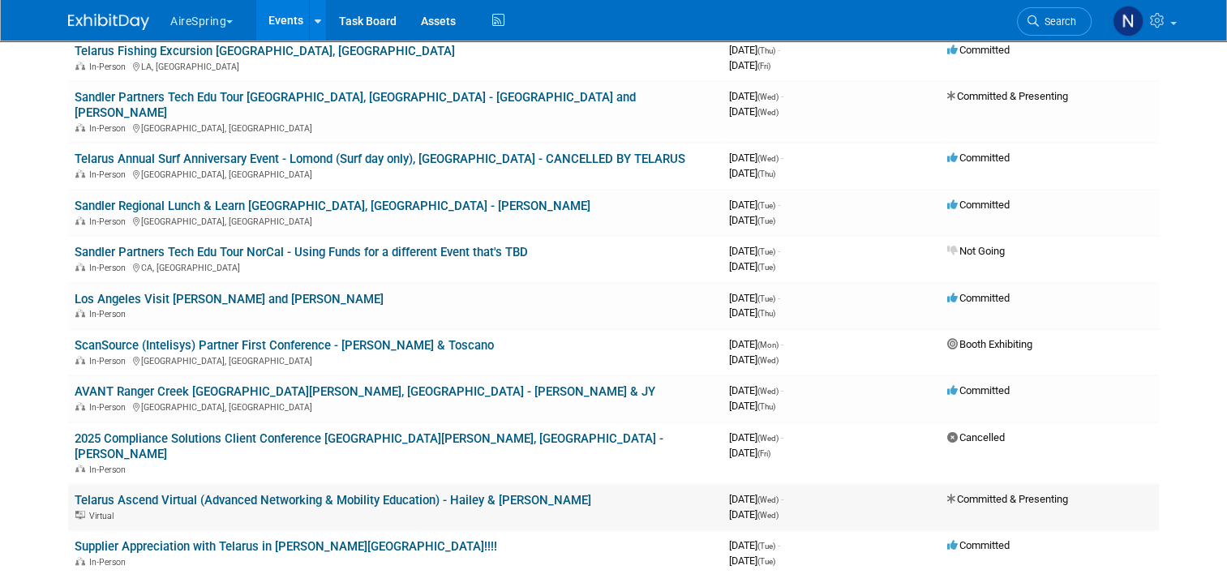
scroll to position [1298, 0]
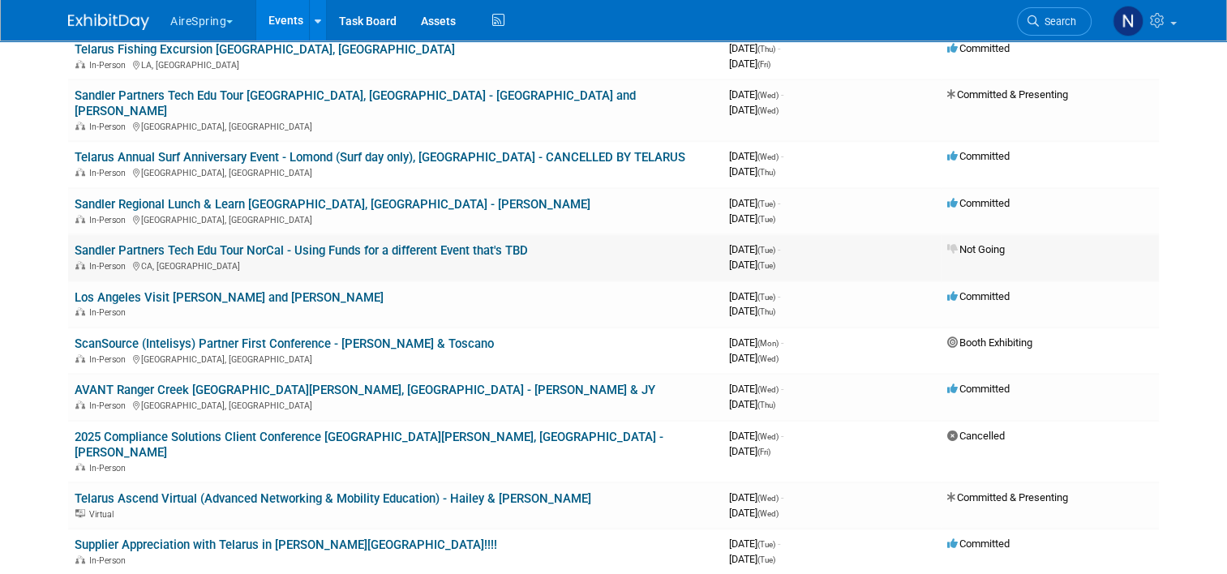
click at [279, 243] on link "Sandler Partners Tech Edu Tour NorCal - Using Funds for a different Event that'…" at bounding box center [301, 250] width 453 height 15
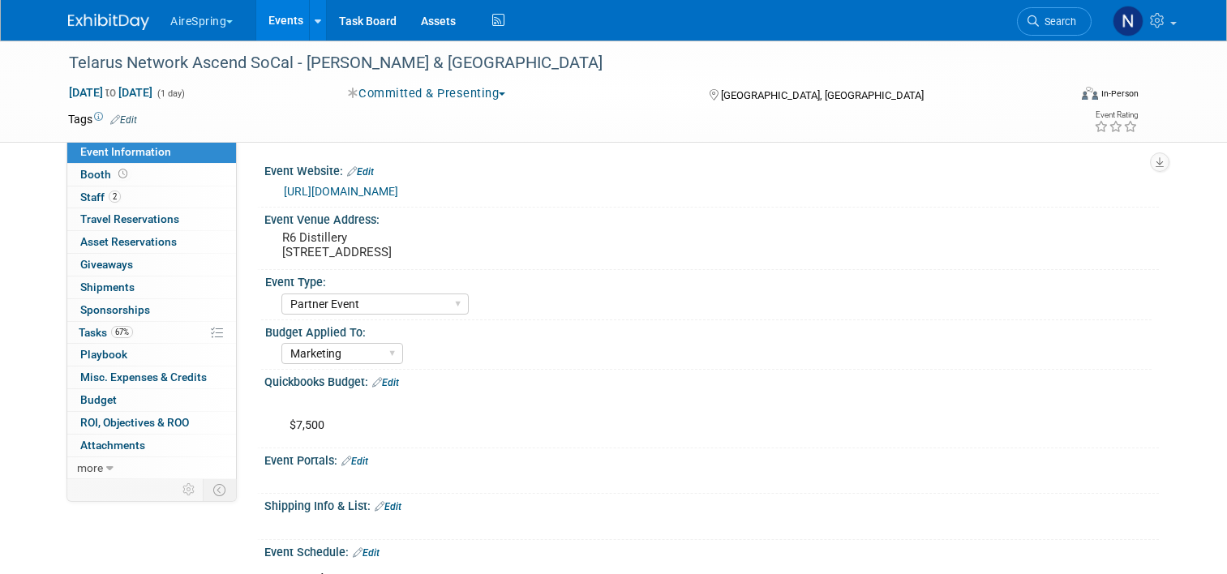
select select "Partner Event"
select select "Marketing"
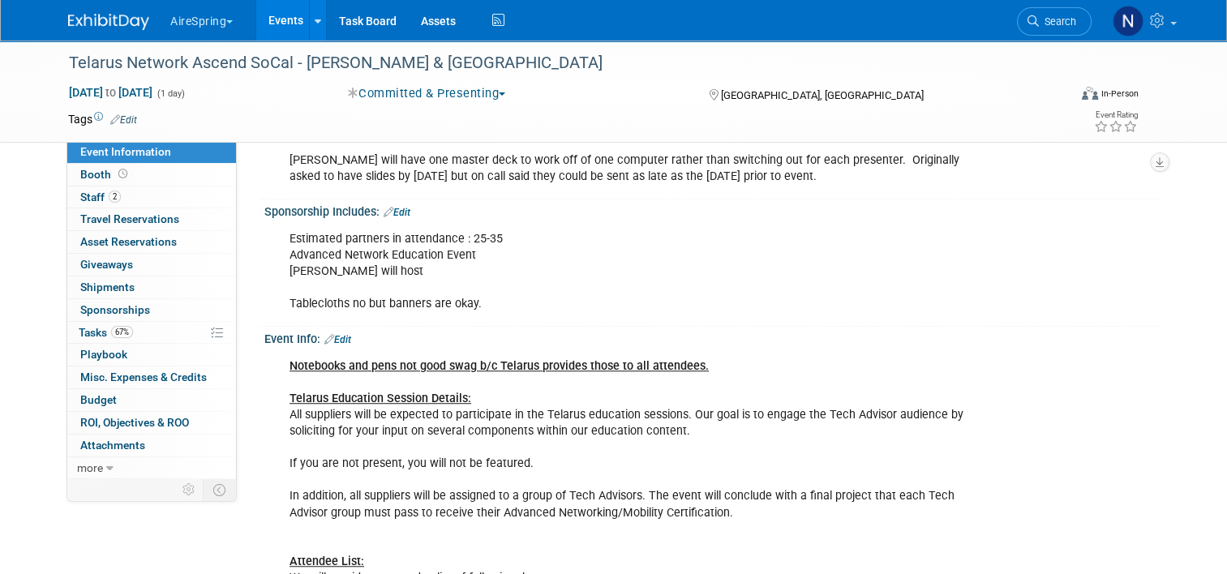
scroll to position [1298, 0]
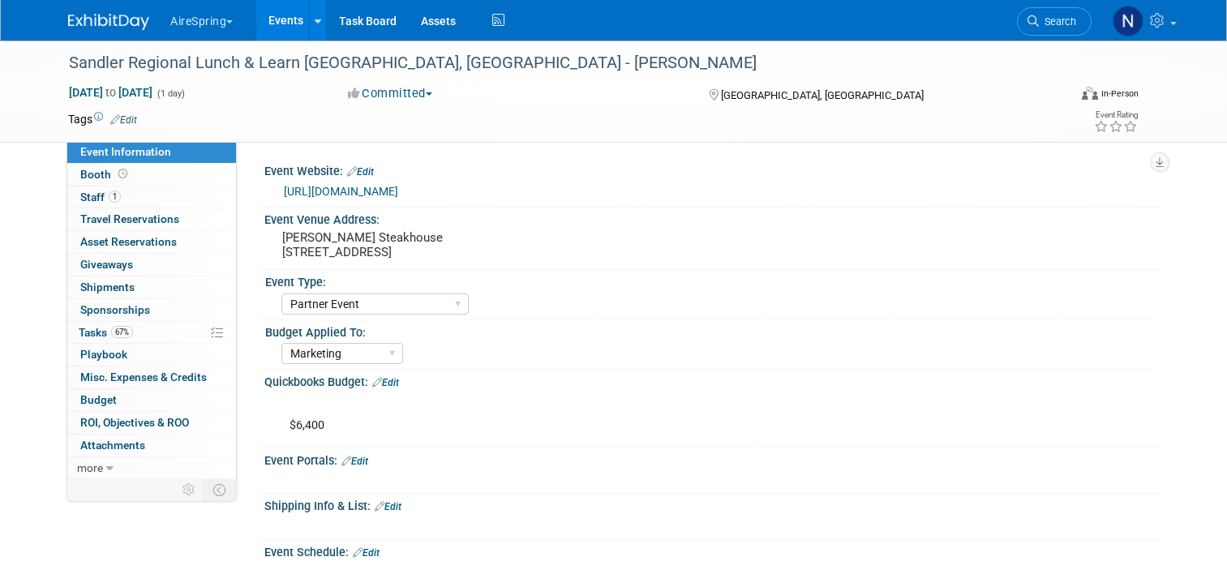
select select "Partner Event"
select select "Marketing"
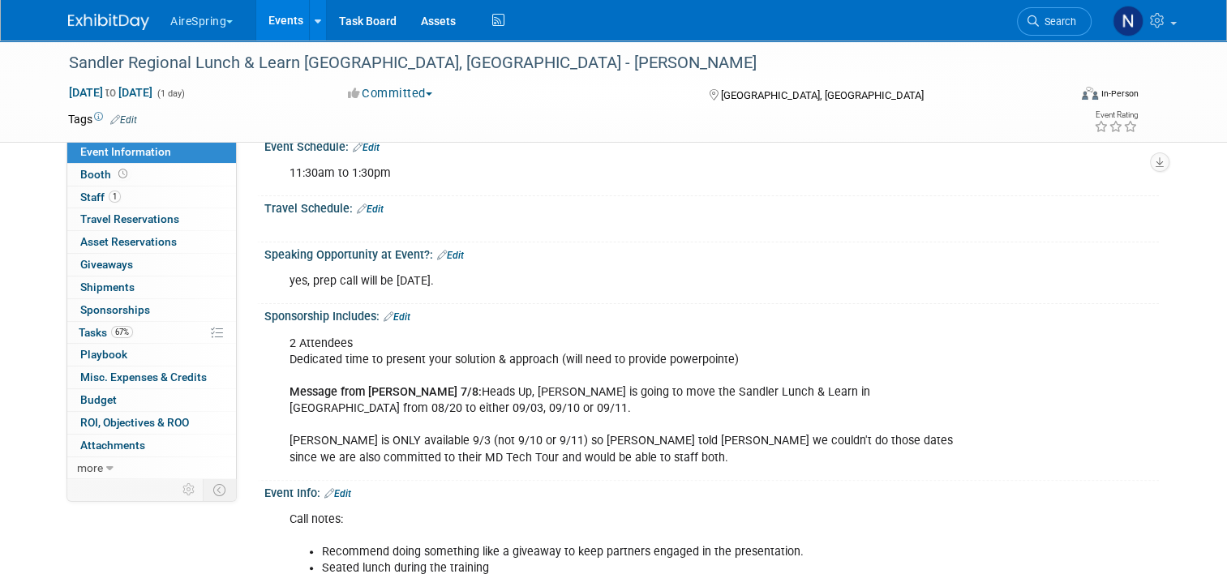
scroll to position [811, 0]
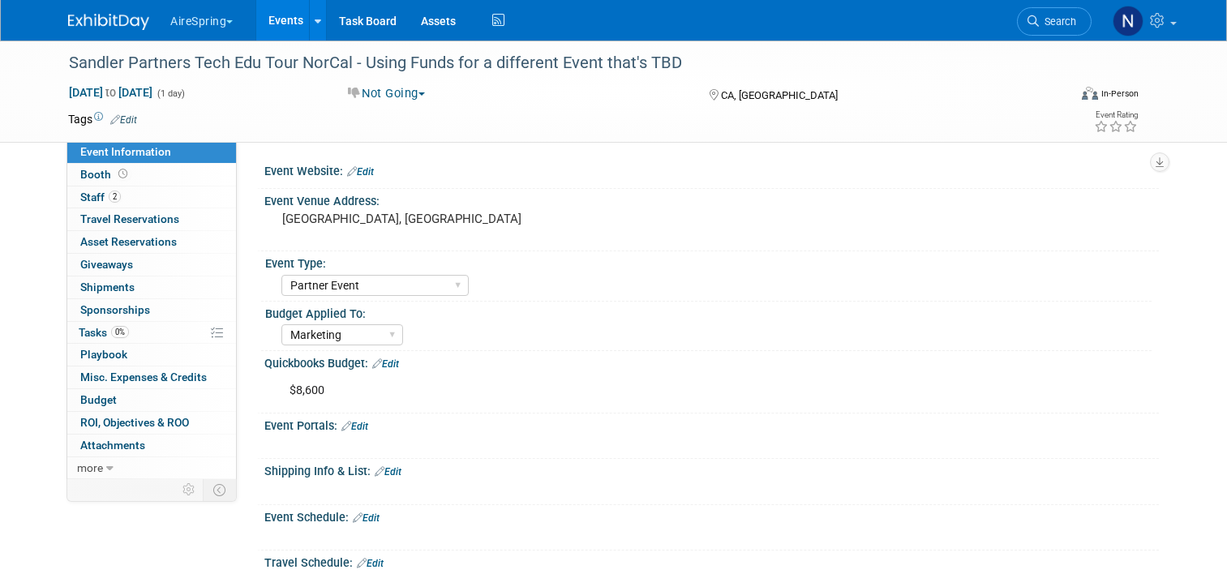
select select "Partner Event"
select select "Marketing"
